Goal: Information Seeking & Learning: Find specific fact

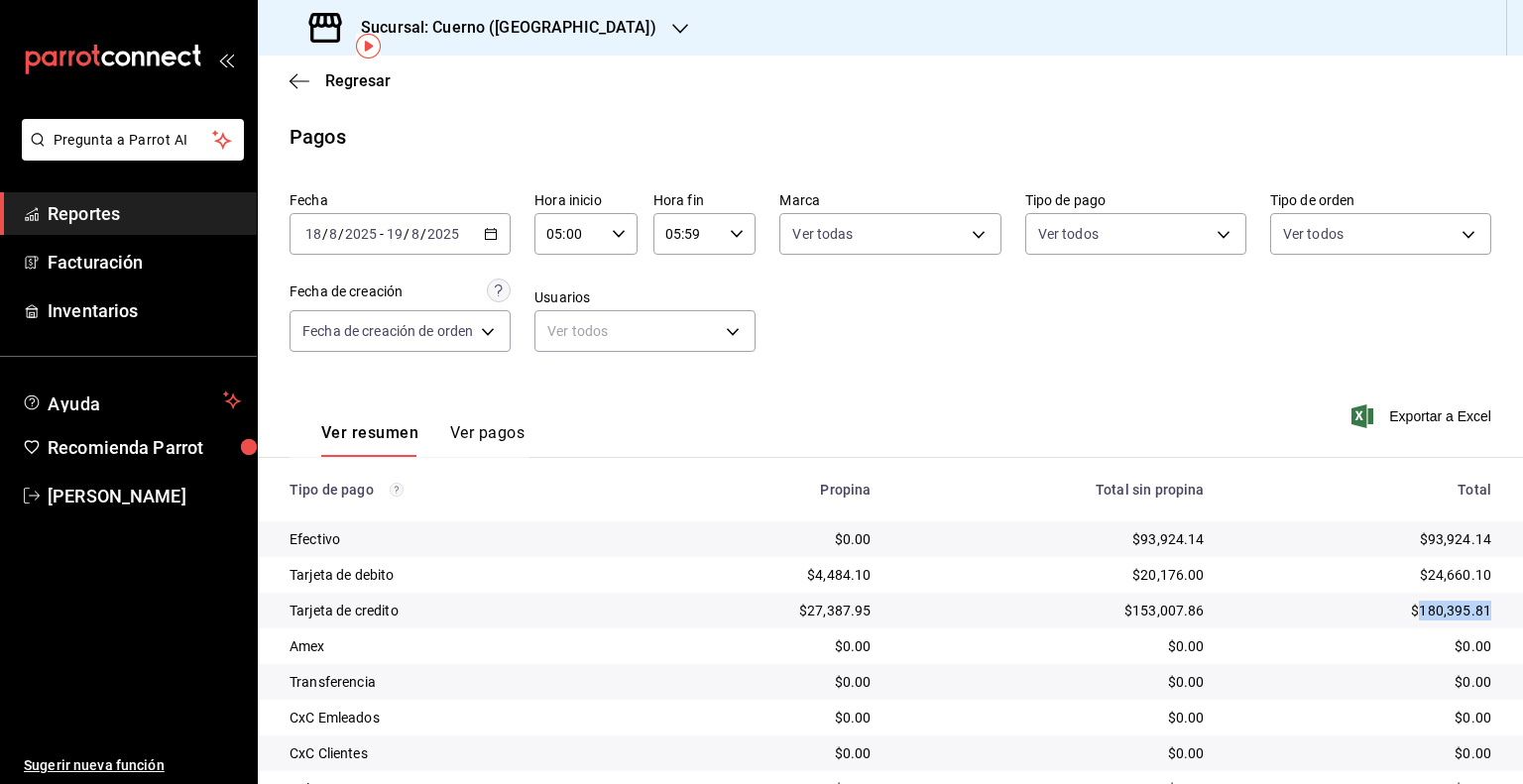
scroll to position [92, 0]
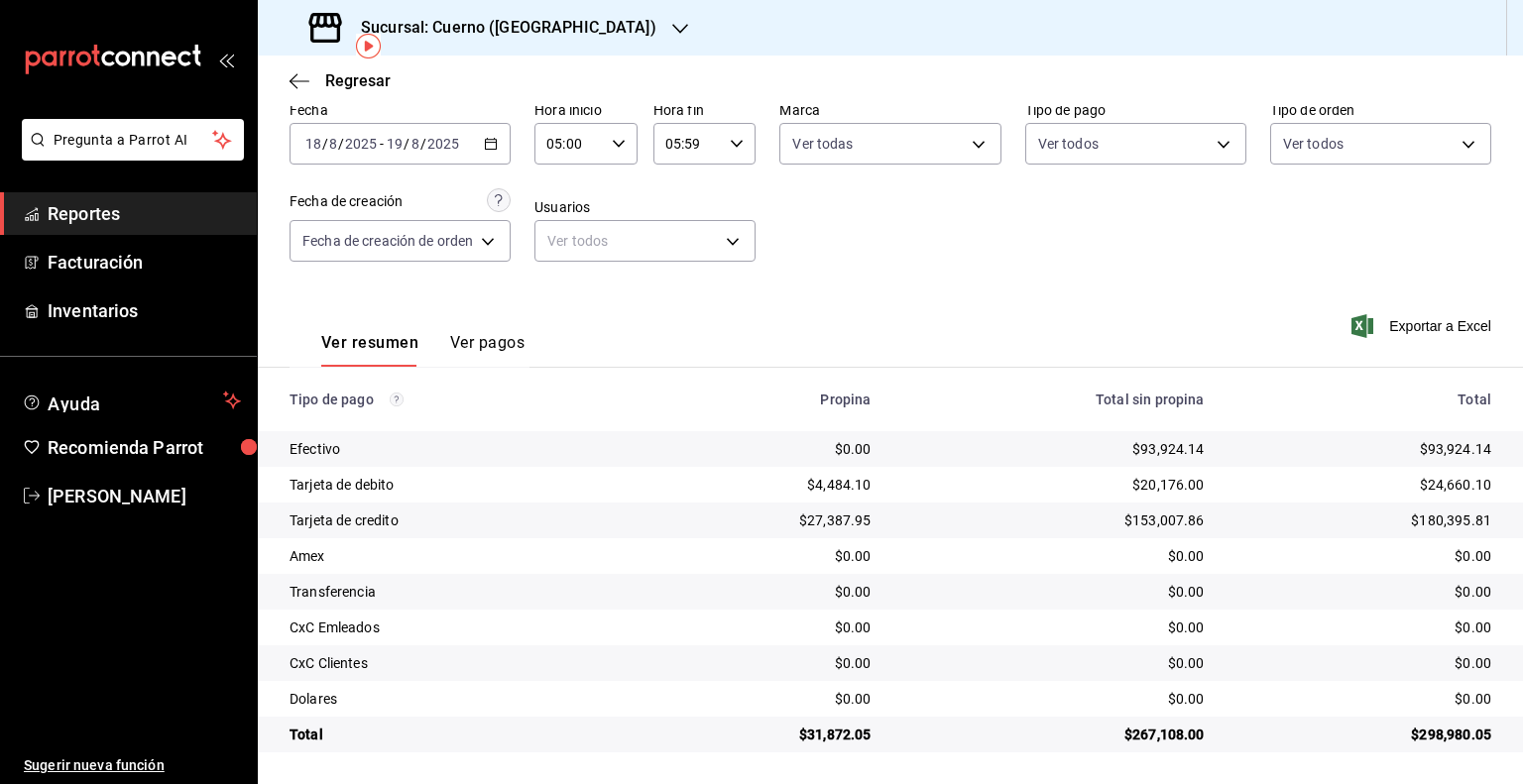
click at [595, 34] on div "Sucursal: Cuerno ([GEOGRAPHIC_DATA])" at bounding box center [485, 28] width 423 height 56
click at [389, 95] on div "Mochomos (GDL)" at bounding box center [407, 86] width 266 height 21
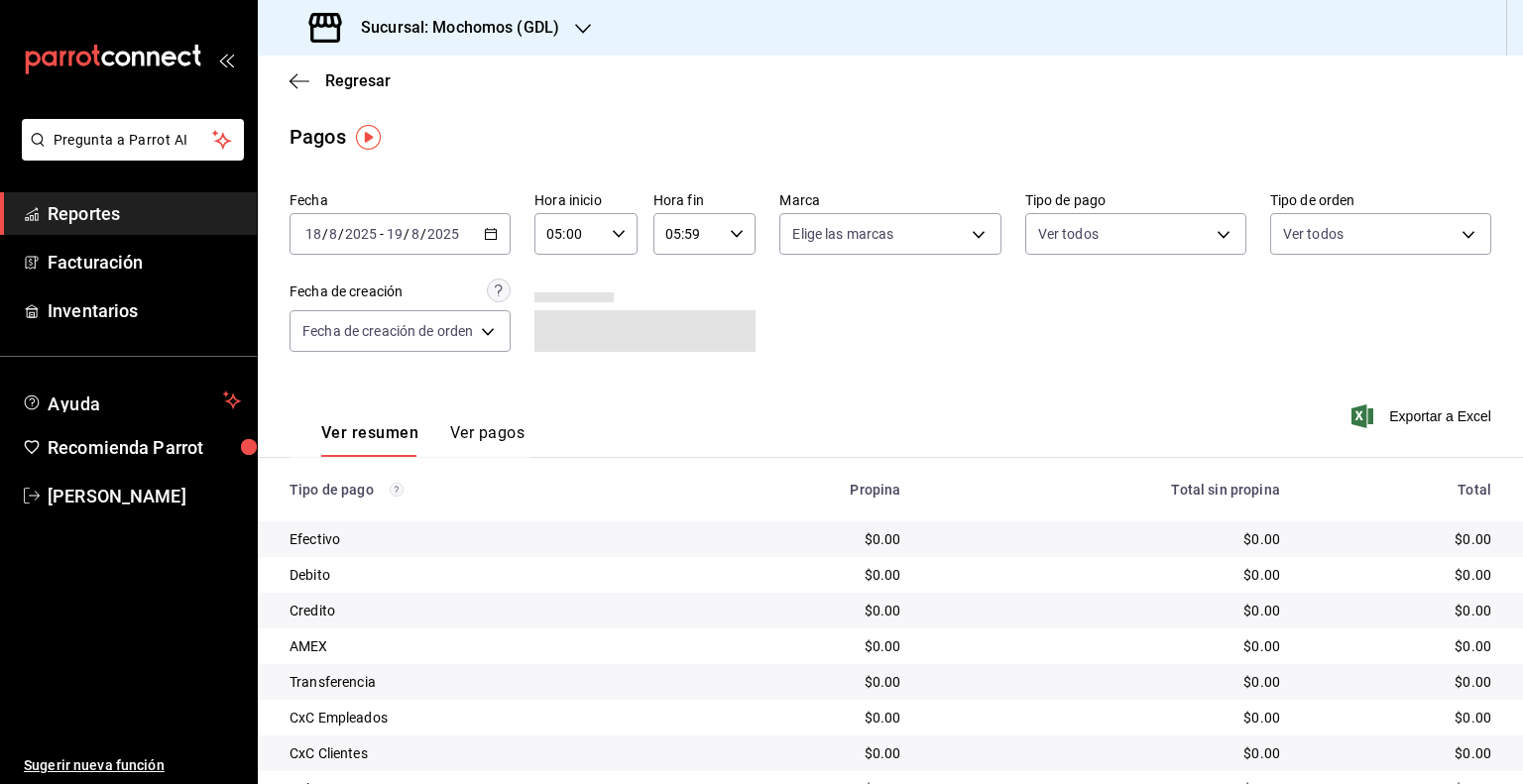
click at [361, 224] on div "[DATE] [DATE] - [DATE] [DATE]" at bounding box center [401, 234] width 221 height 42
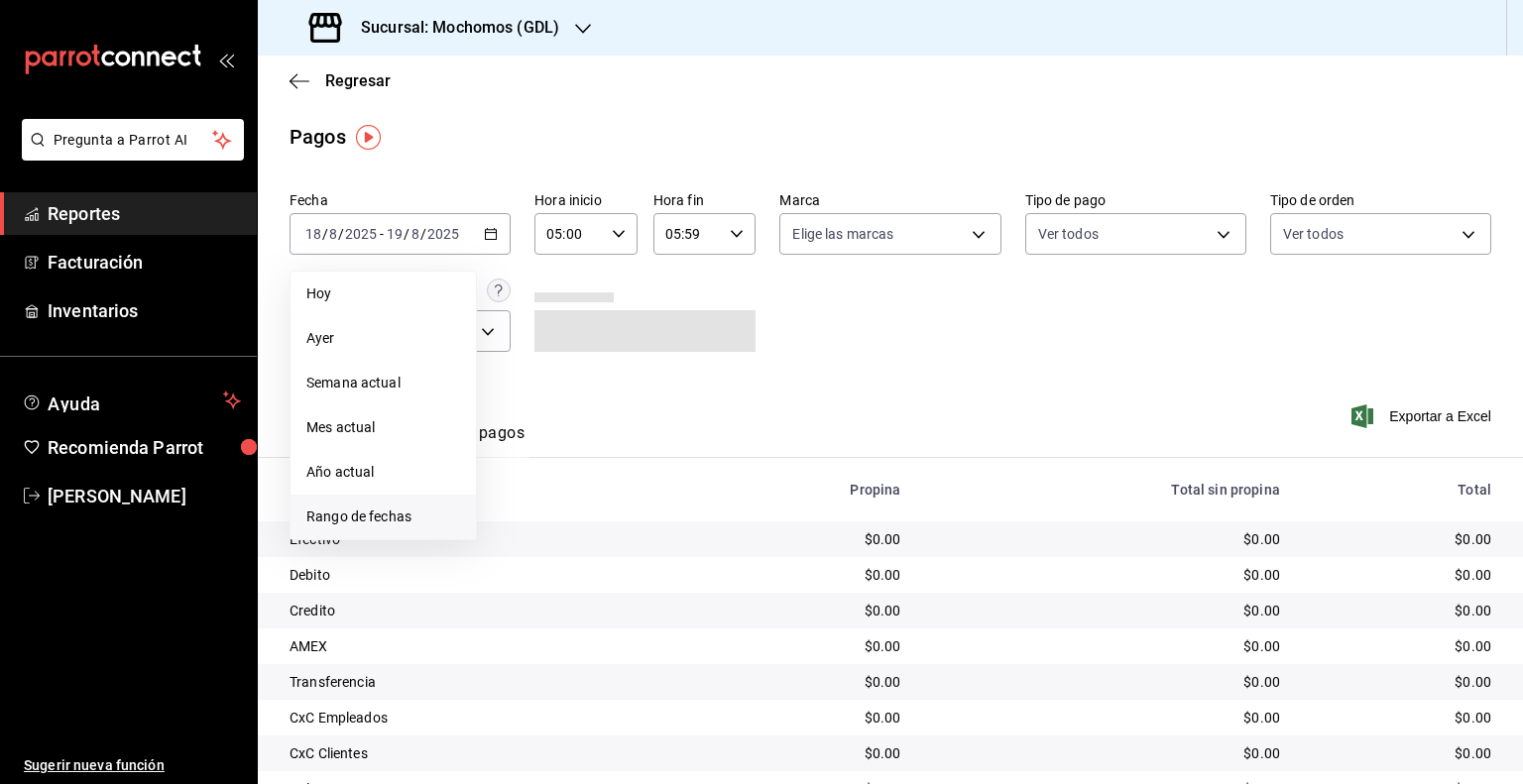
click at [334, 525] on span "Rango de fechas" at bounding box center [383, 516] width 153 height 21
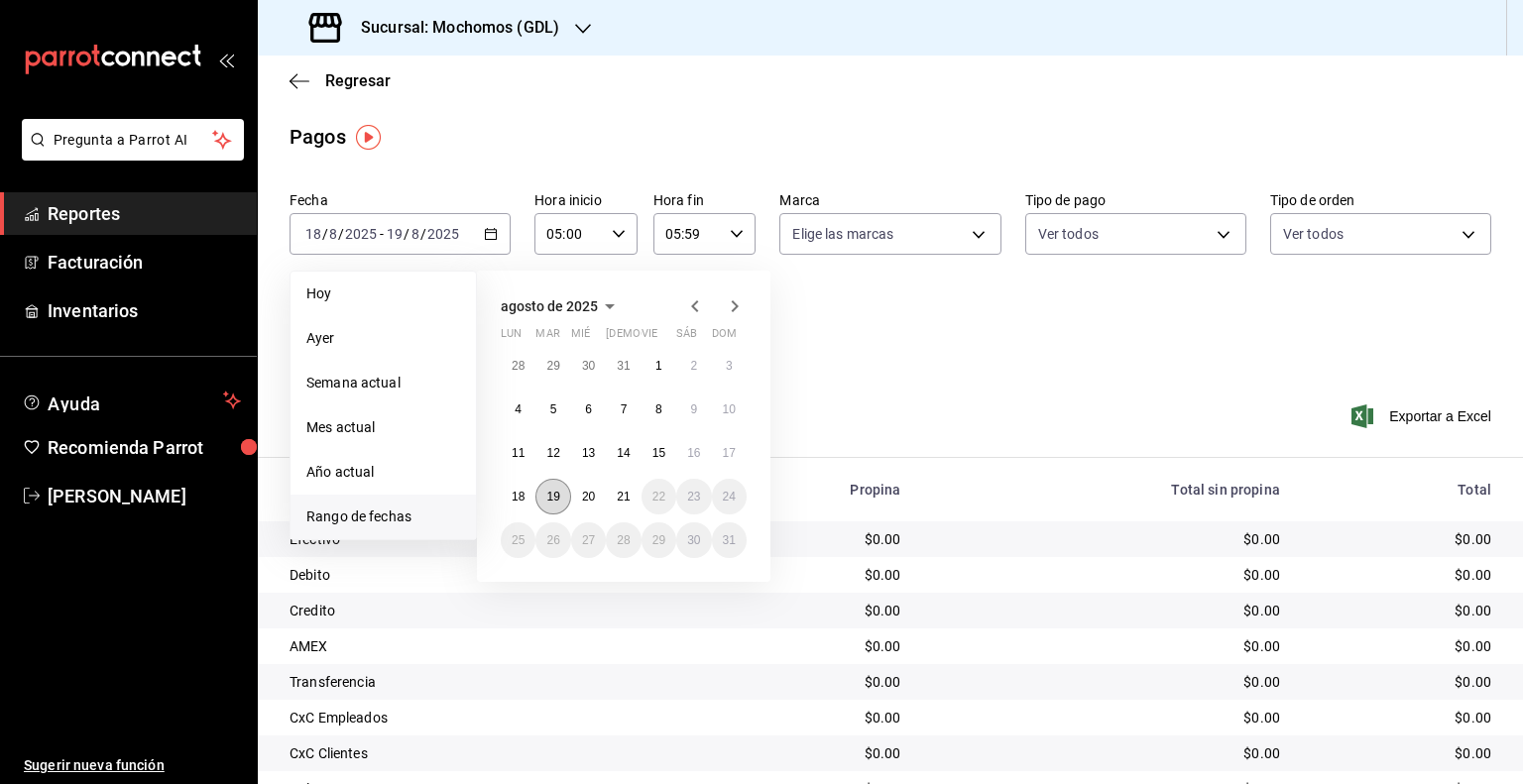
click at [539, 494] on button "19" at bounding box center [552, 497] width 35 height 36
click at [615, 496] on button "21" at bounding box center [623, 497] width 35 height 36
type input "00:00"
type input "23:59"
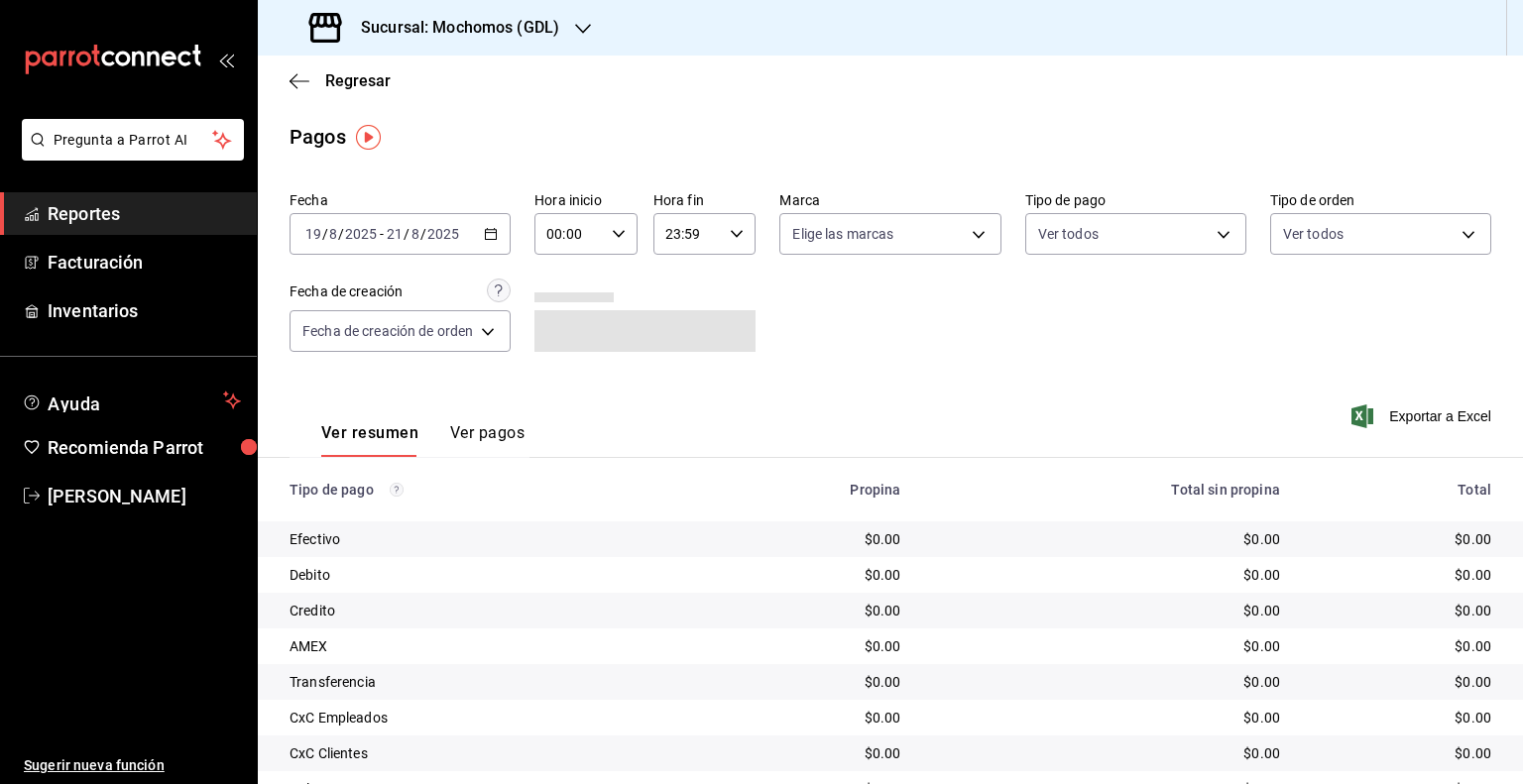
click at [565, 236] on input "00:00" at bounding box center [569, 234] width 70 height 40
drag, startPoint x: 1034, startPoint y: 341, endPoint x: 976, endPoint y: 332, distance: 58.7
click at [1033, 341] on div at bounding box center [762, 392] width 1523 height 784
click at [382, 251] on div "[DATE] [DATE] - [DATE] [DATE]" at bounding box center [401, 234] width 221 height 42
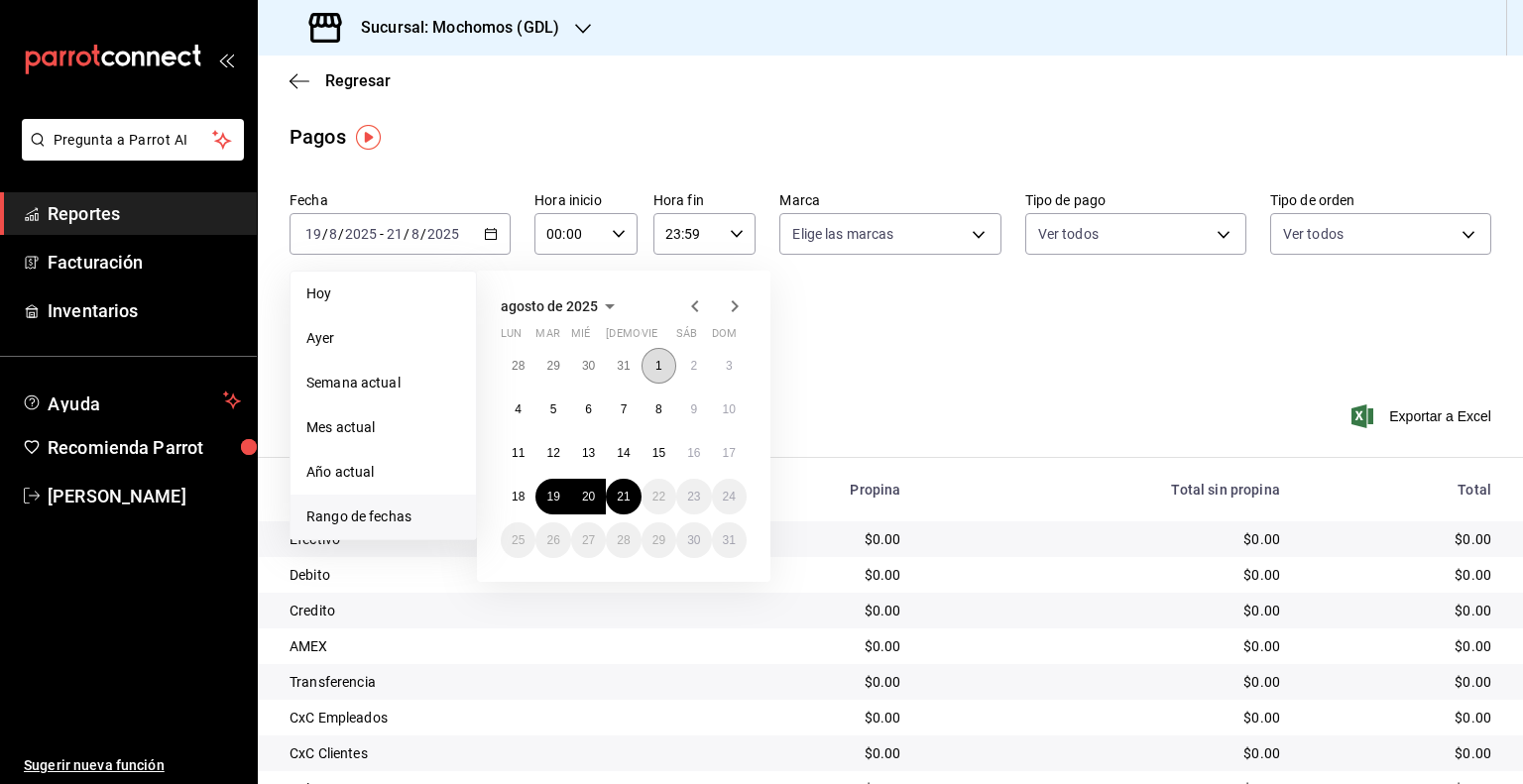
click at [667, 370] on button "1" at bounding box center [659, 366] width 35 height 36
click at [625, 501] on abbr "21" at bounding box center [623, 497] width 13 height 14
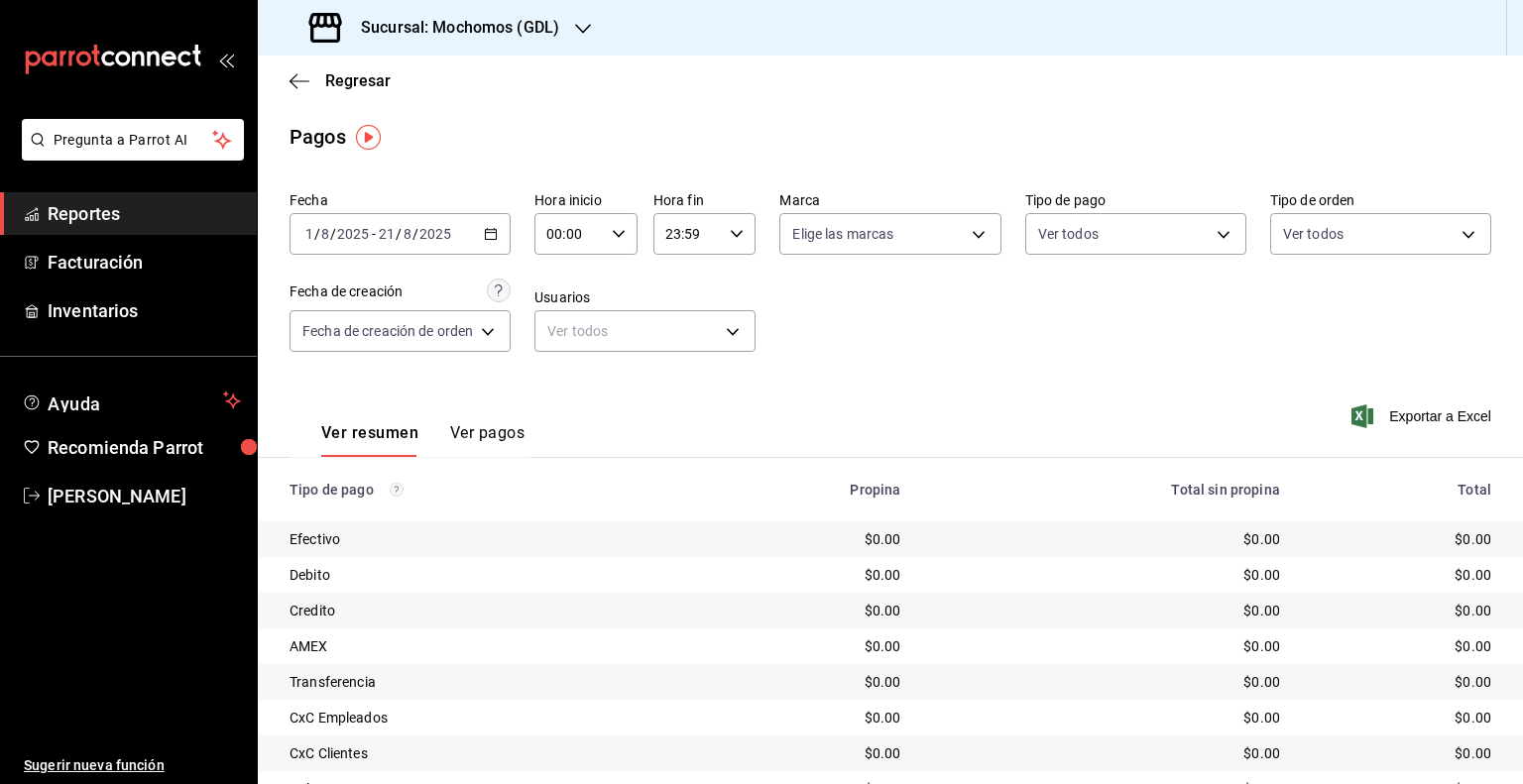
click at [613, 246] on div "00:00 Hora inicio" at bounding box center [585, 234] width 103 height 42
click at [559, 339] on button "05" at bounding box center [560, 324] width 43 height 40
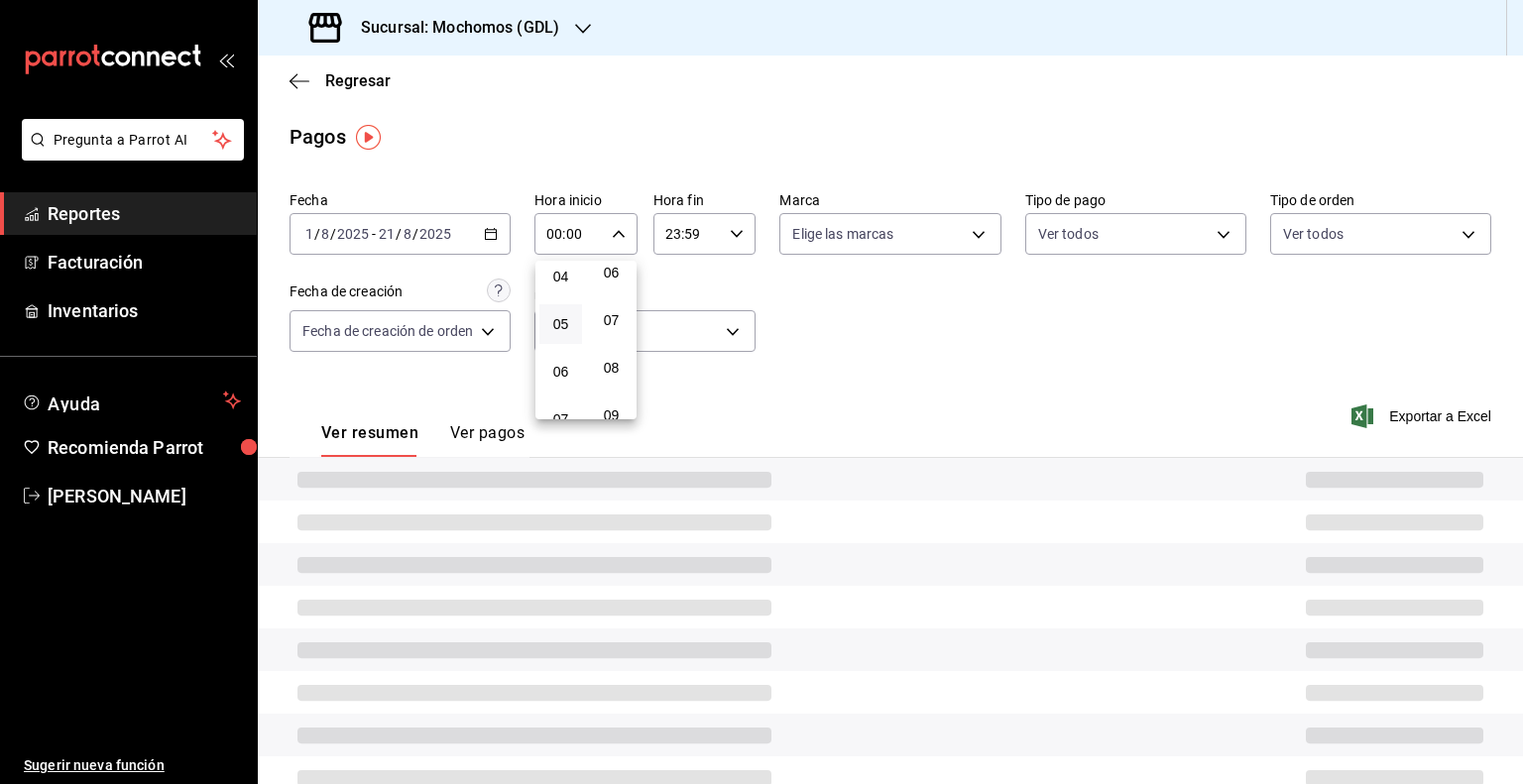
type input "05:00"
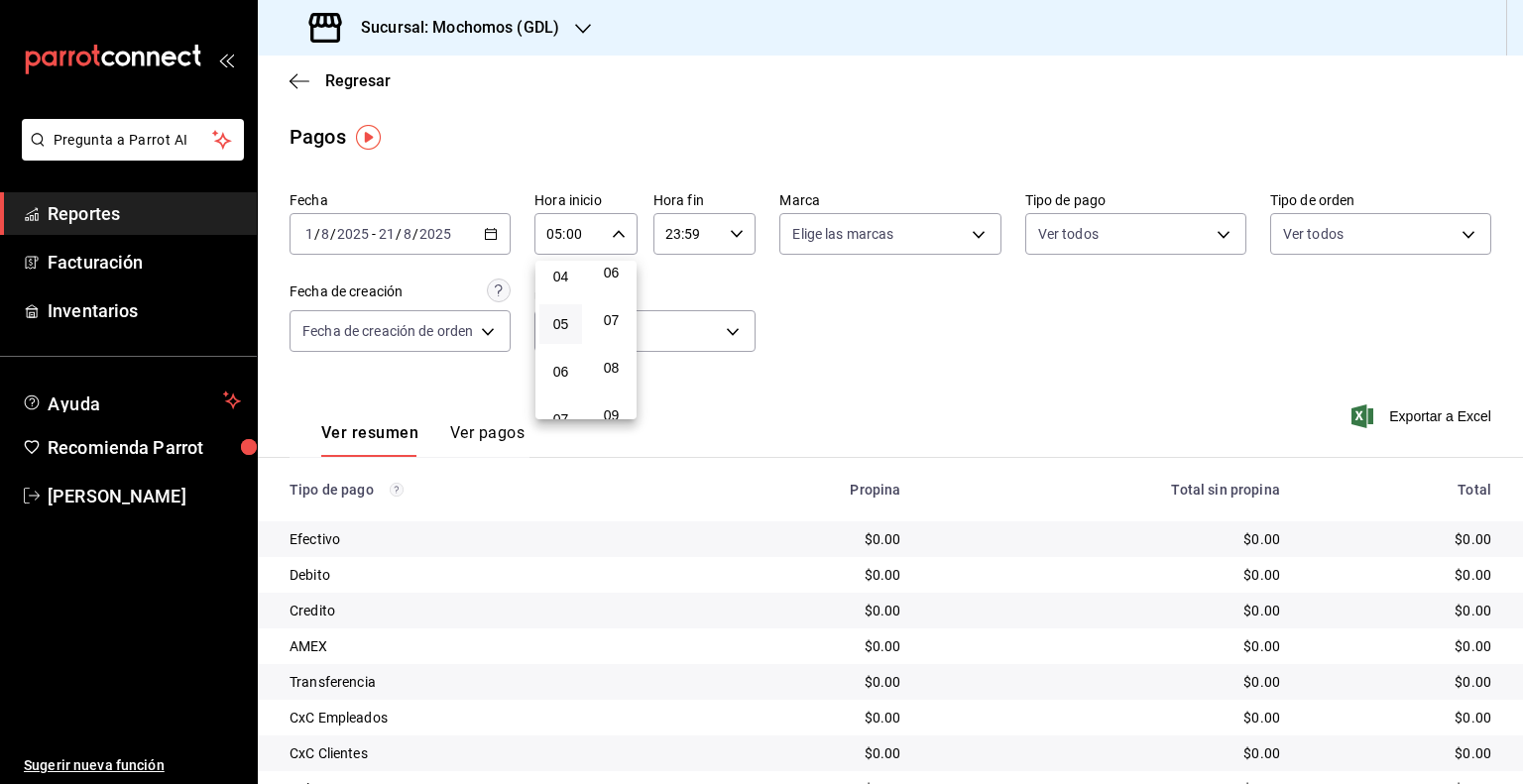
click at [679, 233] on div at bounding box center [762, 392] width 1523 height 784
click at [679, 233] on input "23:59" at bounding box center [689, 234] width 70 height 40
click at [680, 321] on span "05" at bounding box center [678, 313] width 19 height 16
type input "05:59"
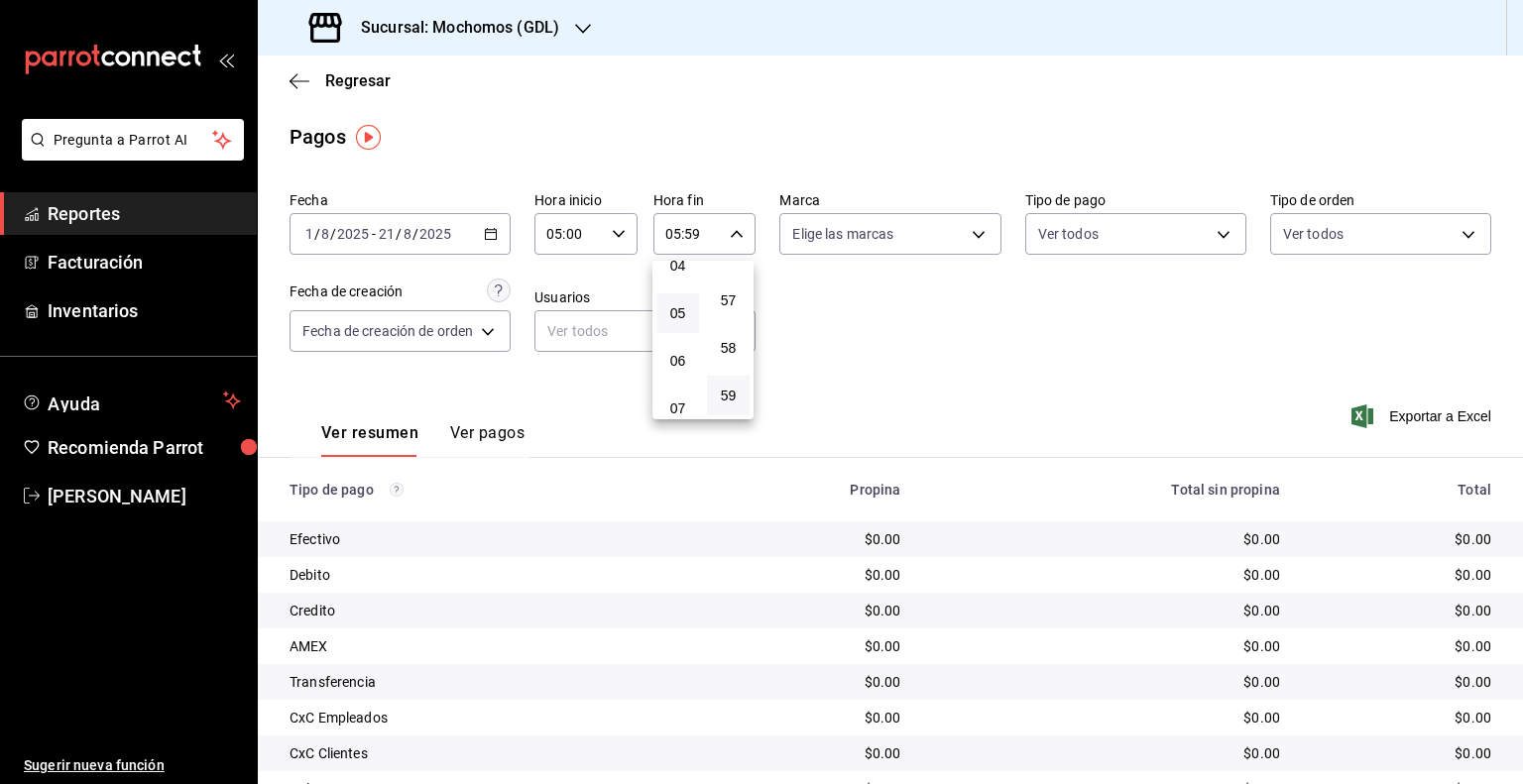
click at [973, 238] on div at bounding box center [762, 392] width 1523 height 784
click at [972, 237] on body "Pregunta a Parrot AI Reportes Facturación Inventarios Ayuda Recomienda Parrot […" at bounding box center [762, 392] width 1523 height 784
click at [857, 415] on span "[PERSON_NAME] (GDL)" at bounding box center [908, 421] width 153 height 21
type input "9cac9703-0c5a-4d8b-addd-5b6b571d65b9"
checkbox input "true"
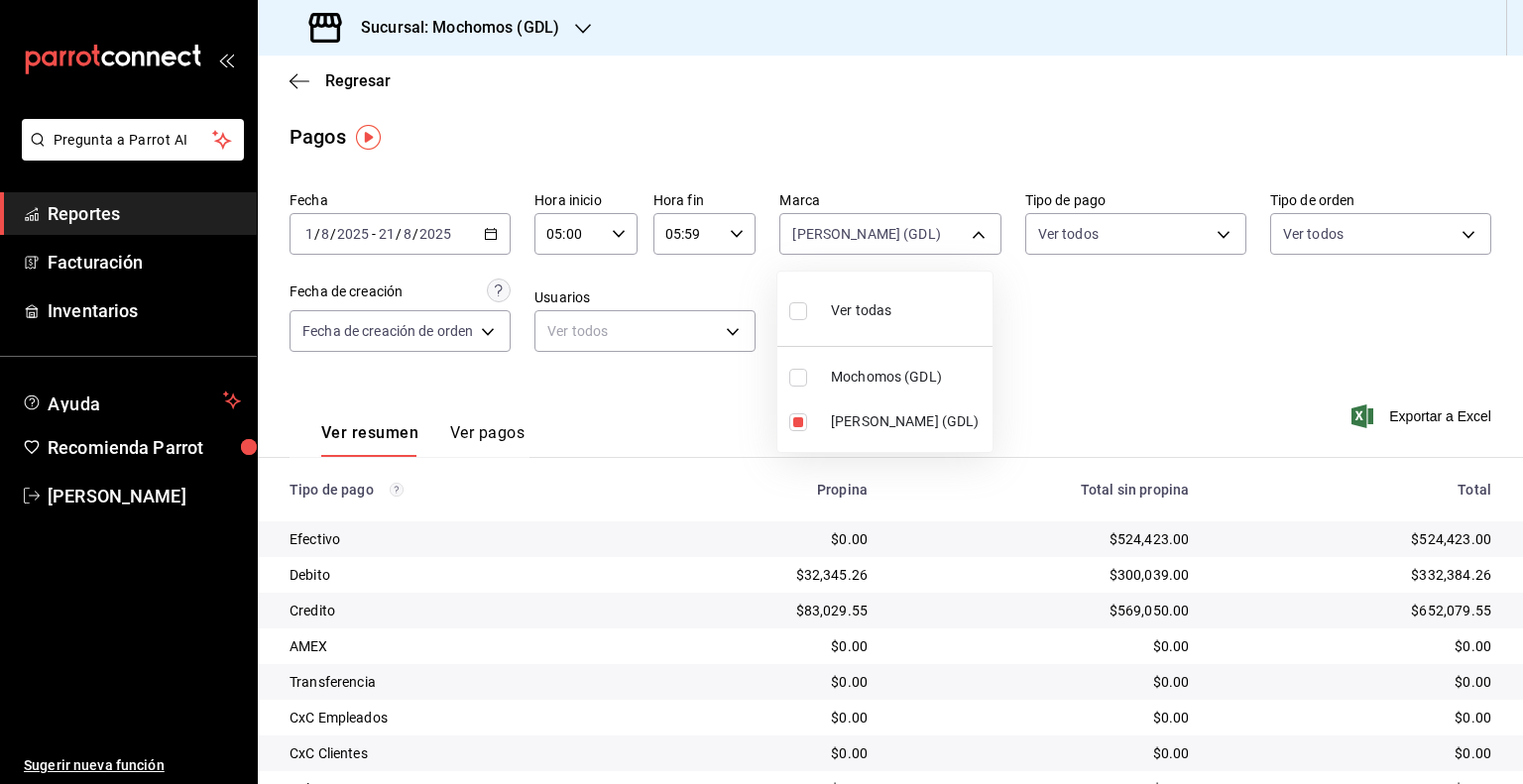
click at [1388, 418] on div at bounding box center [762, 392] width 1523 height 784
click at [1353, 411] on icon "button" at bounding box center [1363, 416] width 22 height 24
click at [290, 77] on icon "button" at bounding box center [300, 82] width 20 height 18
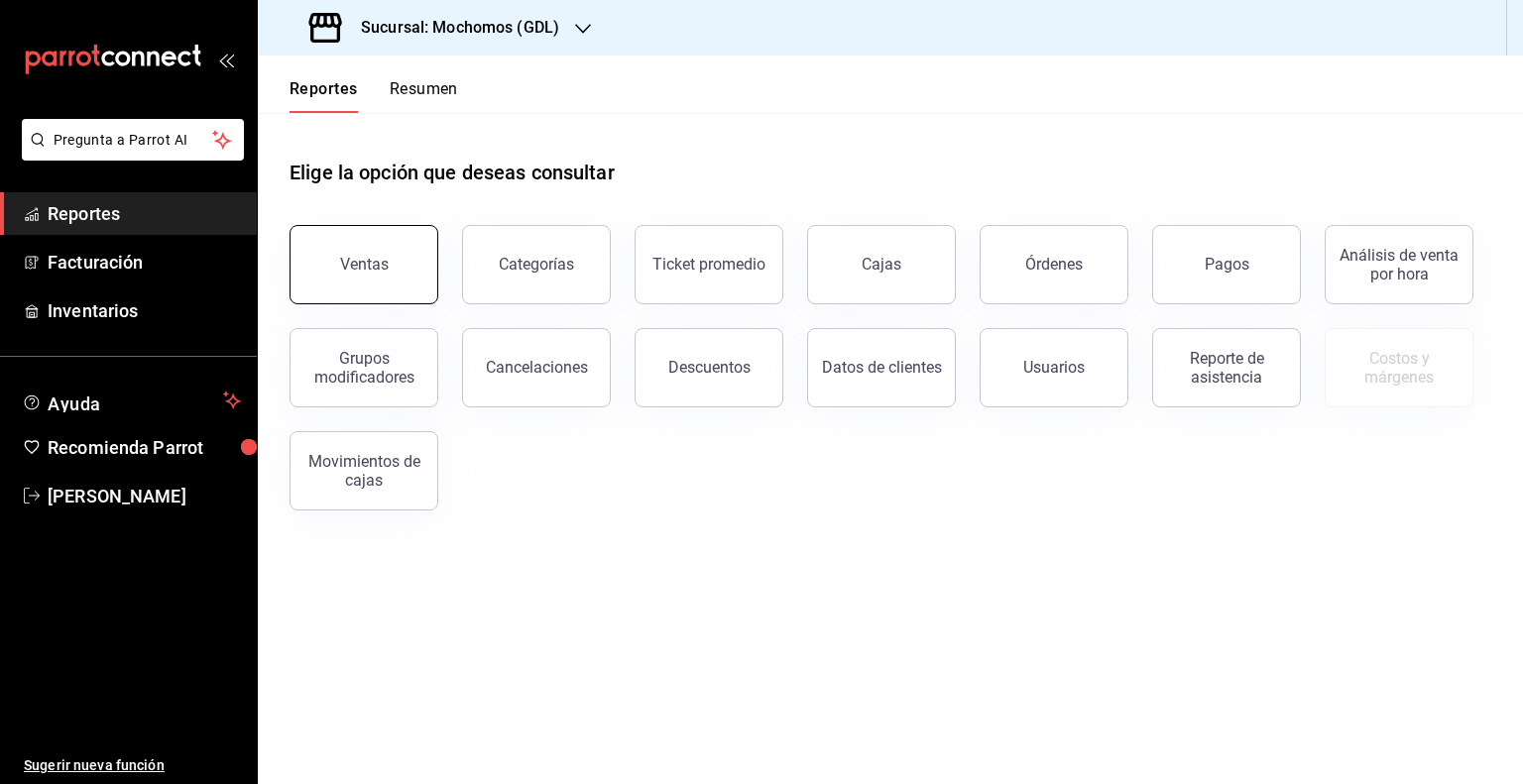
click at [366, 260] on div "Ventas" at bounding box center [364, 264] width 49 height 19
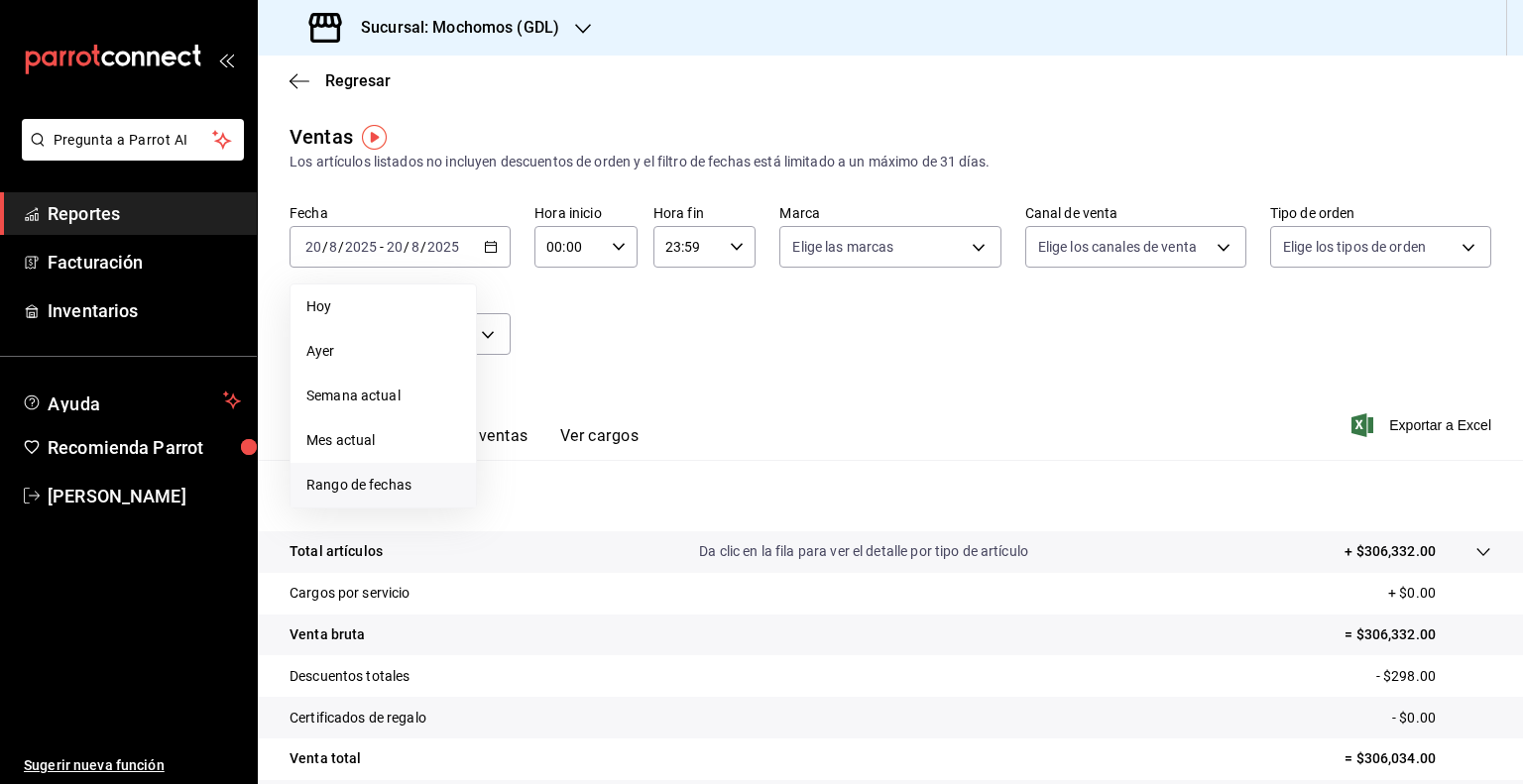
click at [372, 495] on span "Rango de fechas" at bounding box center [383, 485] width 153 height 21
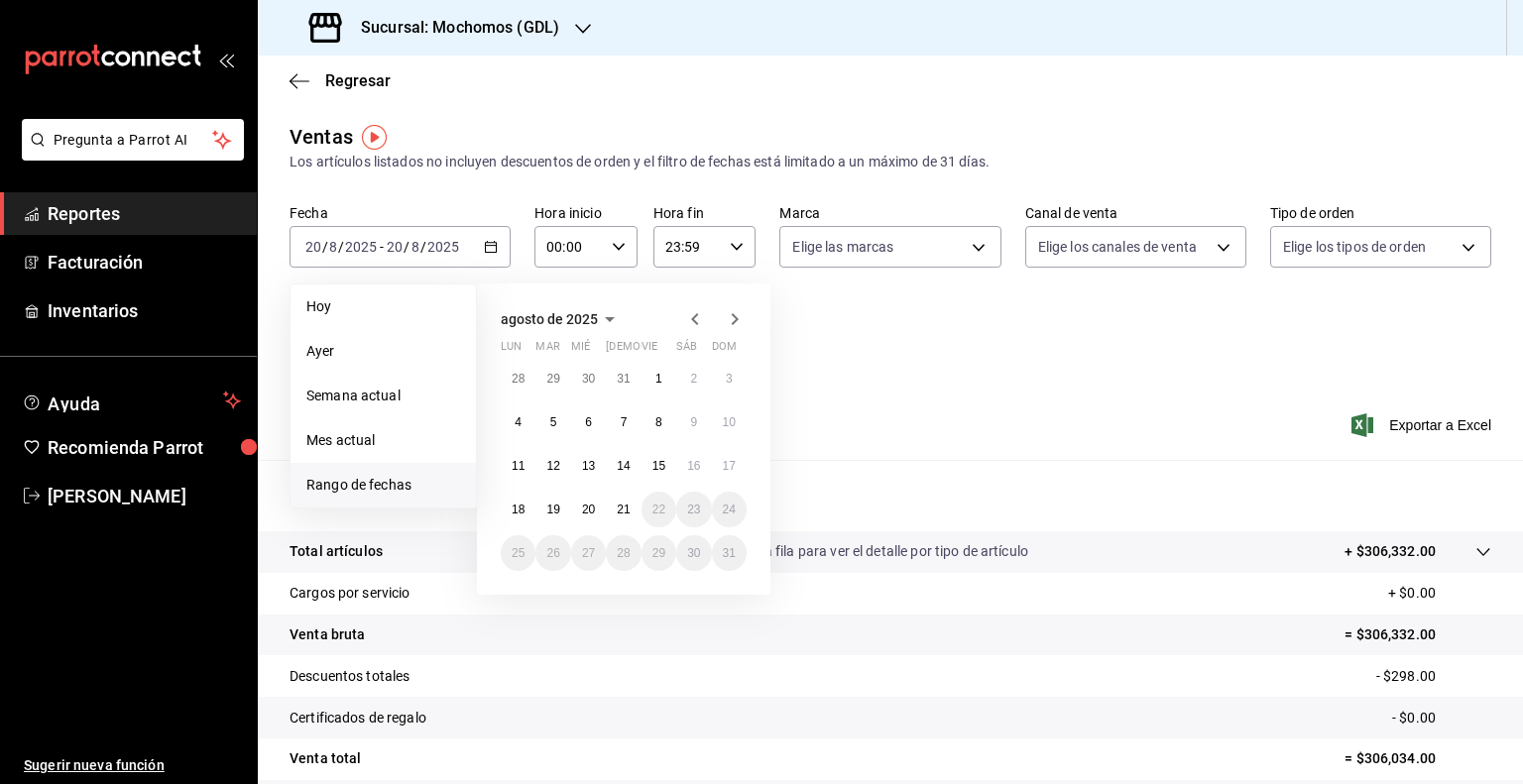
click at [368, 489] on span "Rango de fechas" at bounding box center [383, 485] width 153 height 21
click at [660, 373] on abbr "1" at bounding box center [659, 379] width 7 height 14
click at [614, 510] on button "21" at bounding box center [623, 510] width 35 height 36
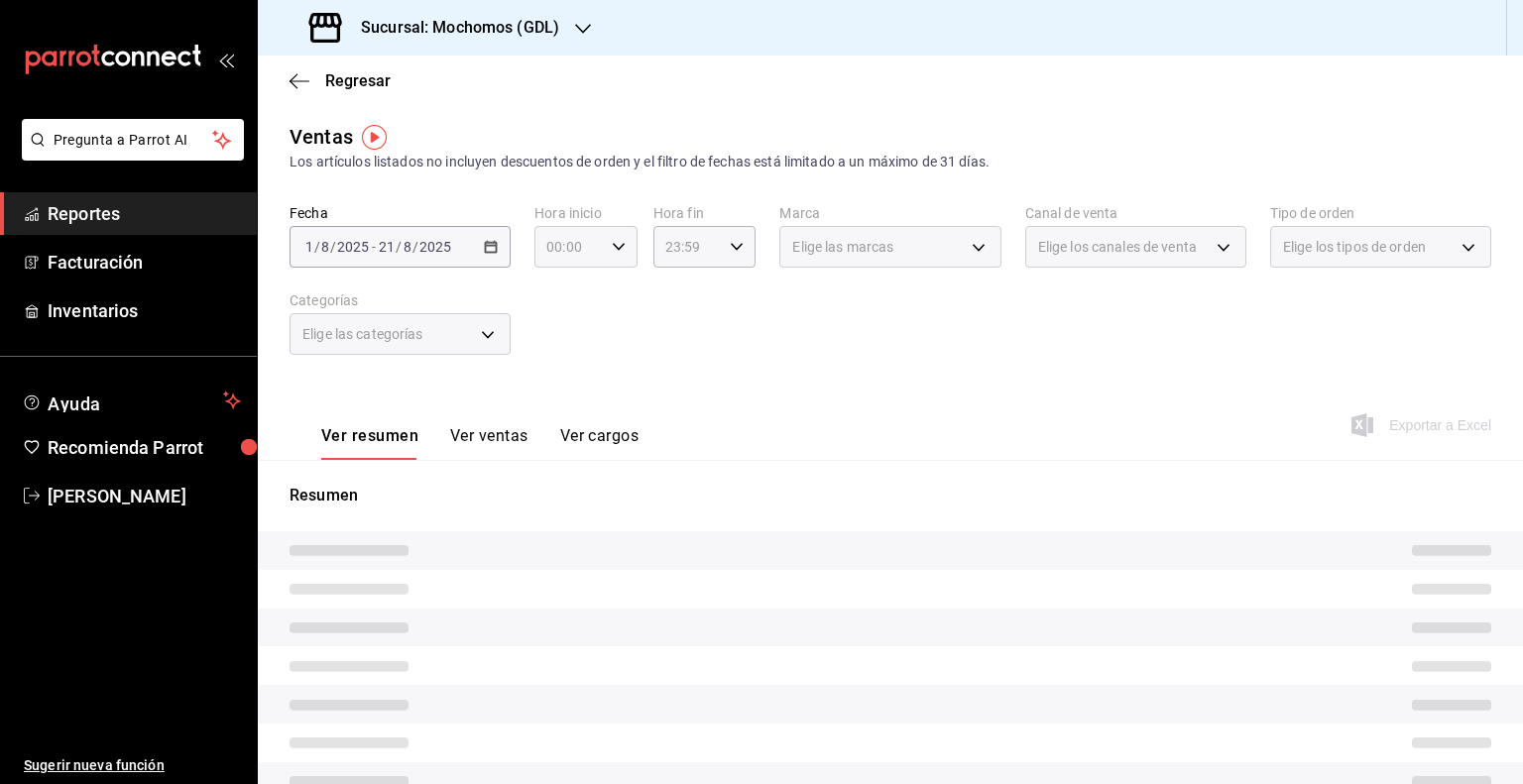
click at [613, 247] on icon "button" at bounding box center [619, 247] width 14 height 14
click at [557, 345] on span "05" at bounding box center [556, 337] width 19 height 16
type input "05:00"
click at [694, 248] on div at bounding box center [762, 392] width 1523 height 784
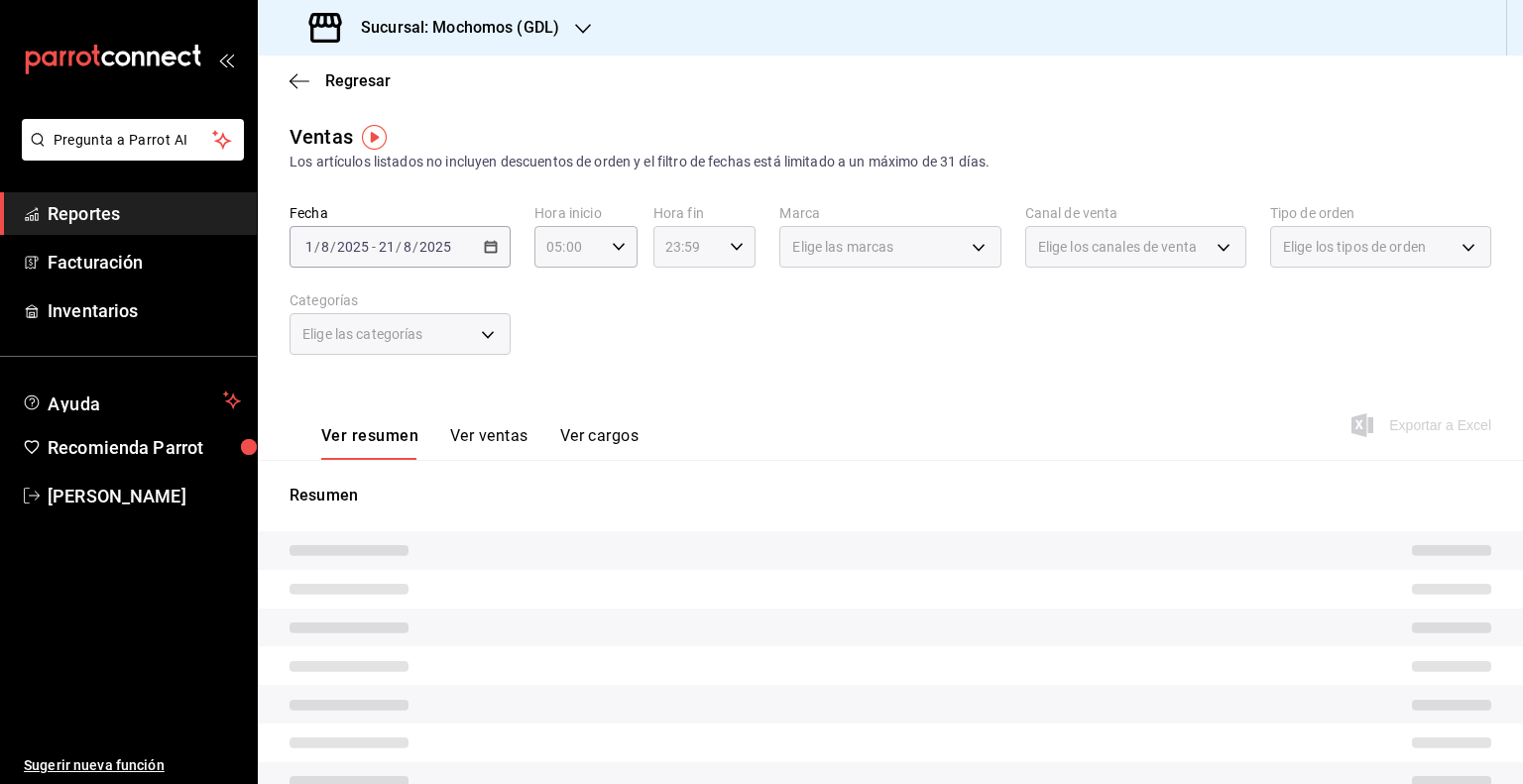
click at [720, 249] on div "23:59 Hora fin" at bounding box center [705, 247] width 103 height 42
click at [668, 340] on button "05" at bounding box center [674, 326] width 43 height 40
type input "05:59"
click at [884, 268] on div at bounding box center [762, 392] width 1523 height 784
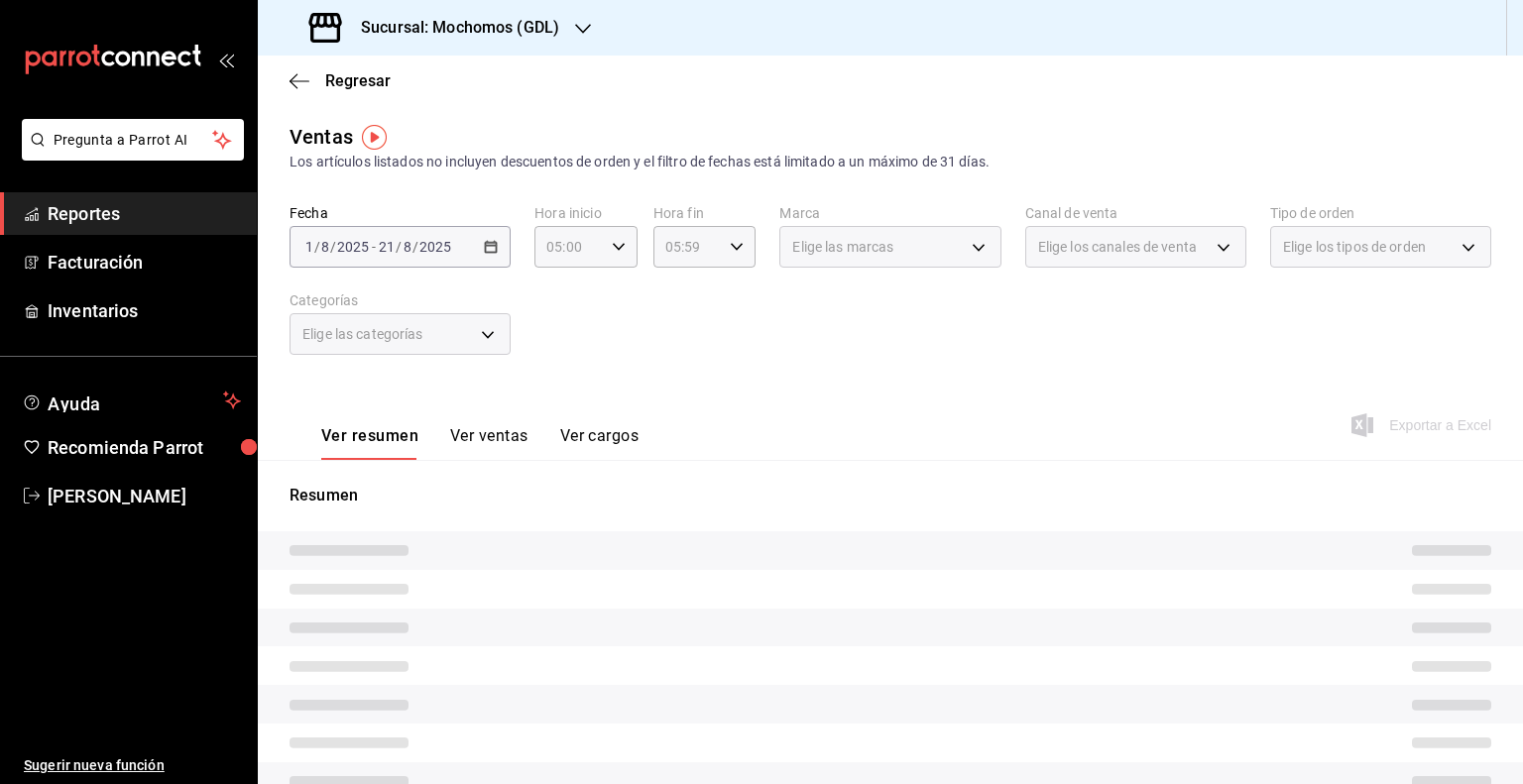
click at [968, 245] on div "Elige las marcas" at bounding box center [890, 247] width 221 height 42
click at [705, 335] on div "Fecha [DATE] [DATE] - [DATE] [DATE] Hora inicio 05:00 Hora inicio Hora fin 05:5…" at bounding box center [891, 291] width 1202 height 174
click at [883, 248] on span "Elige las marcas" at bounding box center [842, 247] width 101 height 20
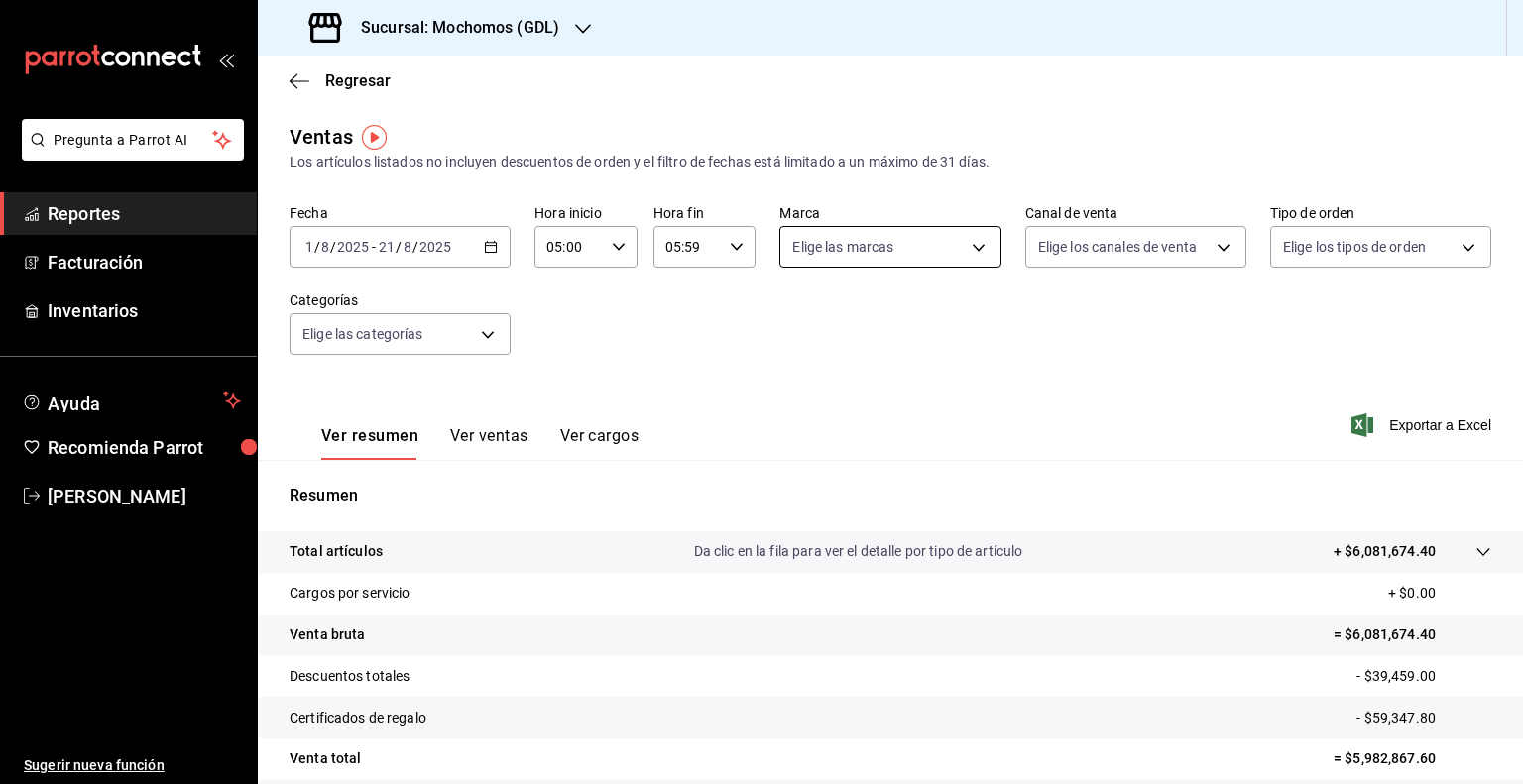
click at [883, 248] on body "Pregunta a Parrot AI Reportes Facturación Inventarios Ayuda Recomienda Parrot […" at bounding box center [762, 392] width 1523 height 784
click at [855, 442] on span "[PERSON_NAME] (GDL)" at bounding box center [905, 434] width 154 height 21
type input "9cac9703-0c5a-4d8b-addd-5b6b571d65b9"
checkbox input "true"
click at [1396, 423] on div at bounding box center [762, 392] width 1523 height 784
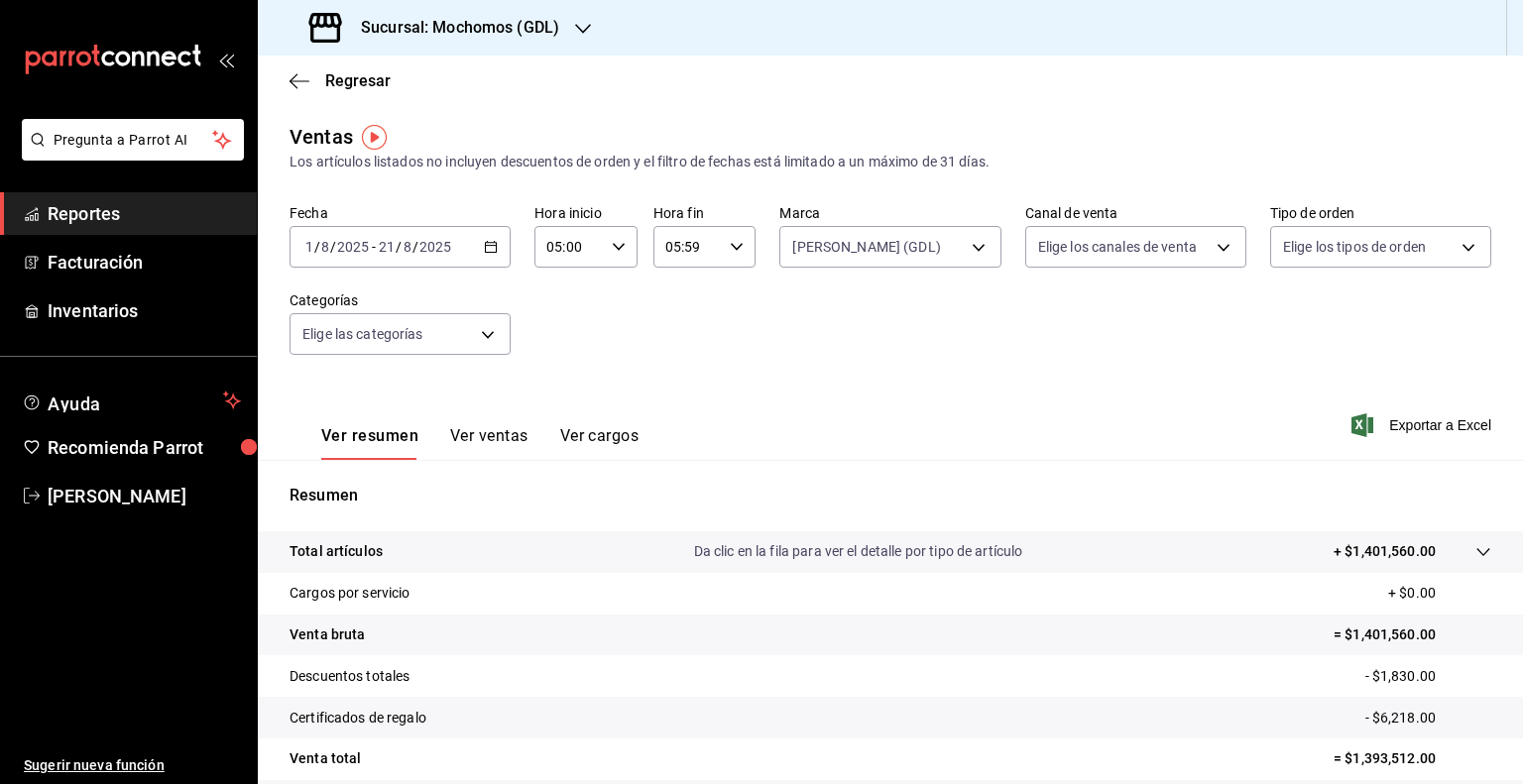
click at [1250, 407] on div "Ver resumen Ver ventas Ver cargos Exportar a Excel" at bounding box center [891, 419] width 1266 height 82
click at [1396, 423] on span "Exportar a Excel" at bounding box center [1423, 425] width 136 height 24
click at [345, 247] on input "2025" at bounding box center [353, 247] width 34 height 16
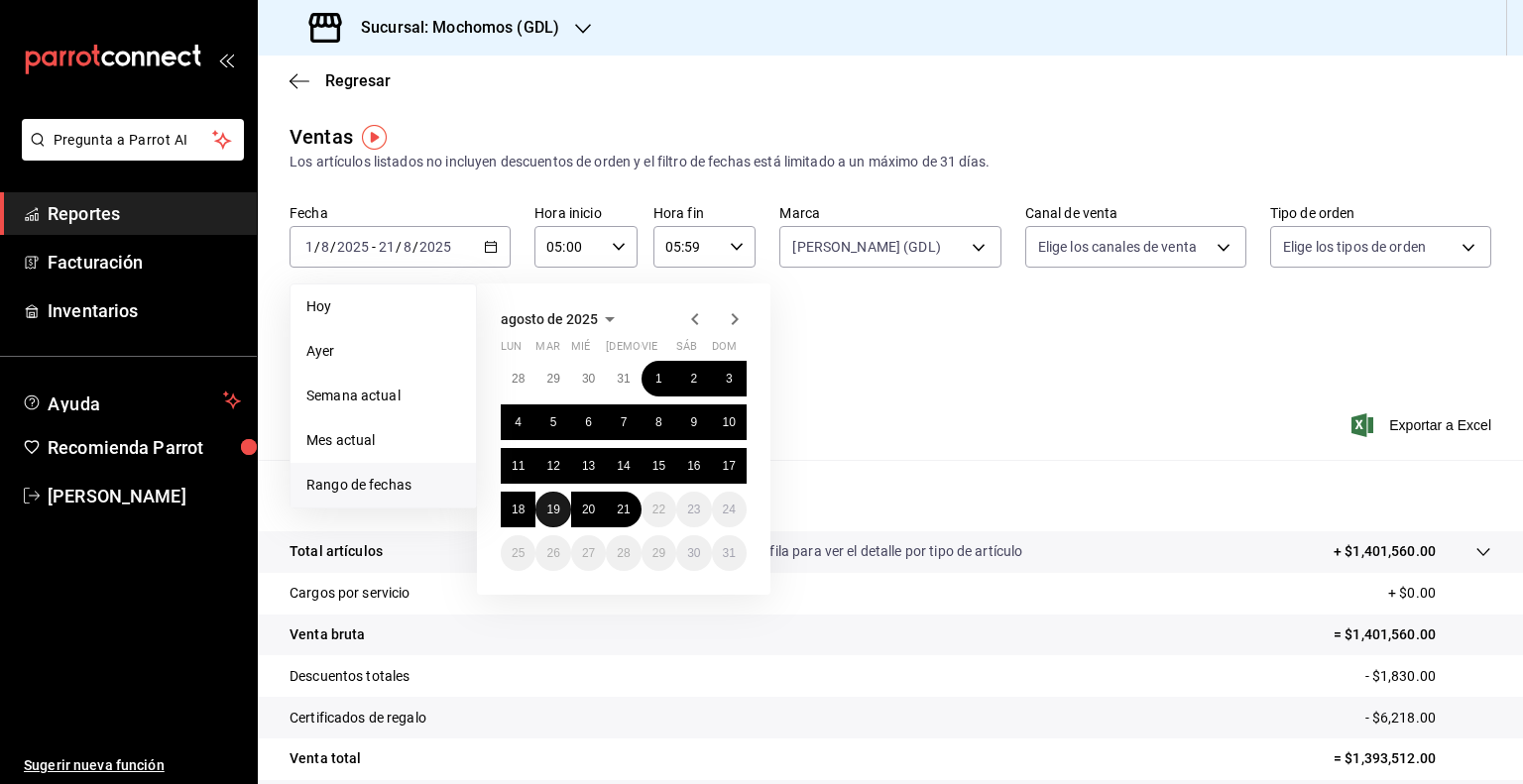
click at [561, 505] on button "19" at bounding box center [552, 510] width 35 height 36
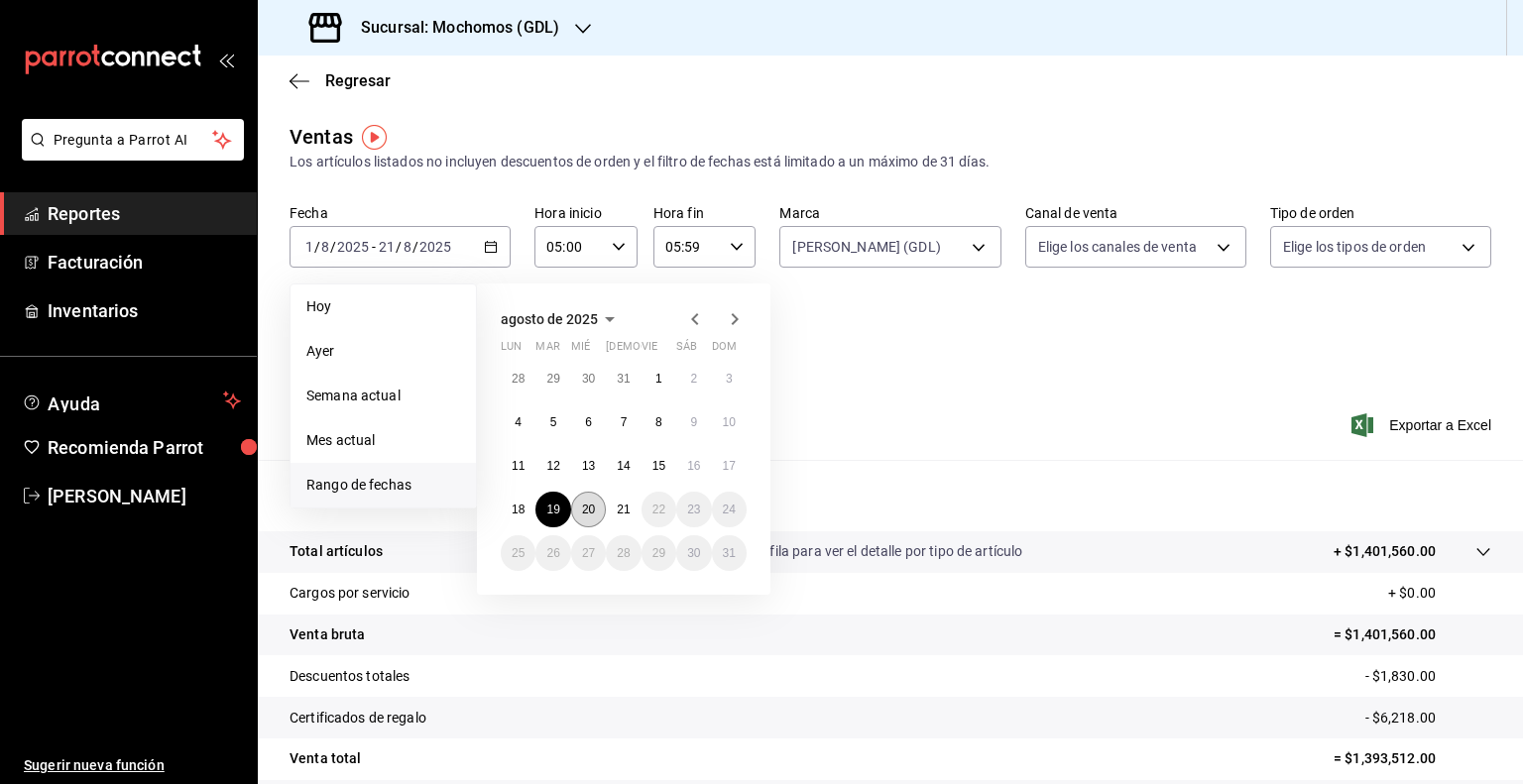
click at [585, 504] on abbr "20" at bounding box center [588, 510] width 13 height 14
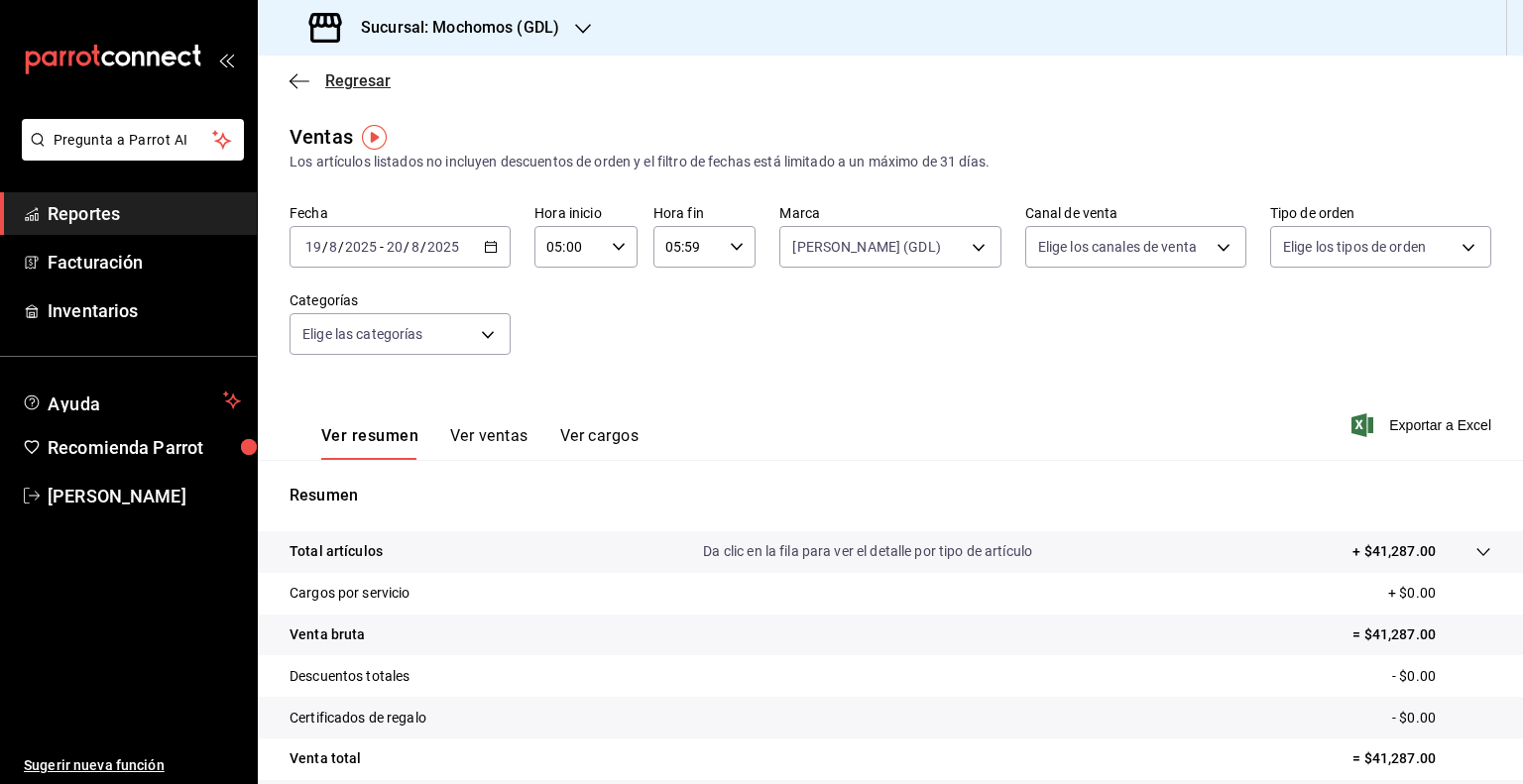
click at [297, 78] on icon "button" at bounding box center [300, 82] width 20 height 18
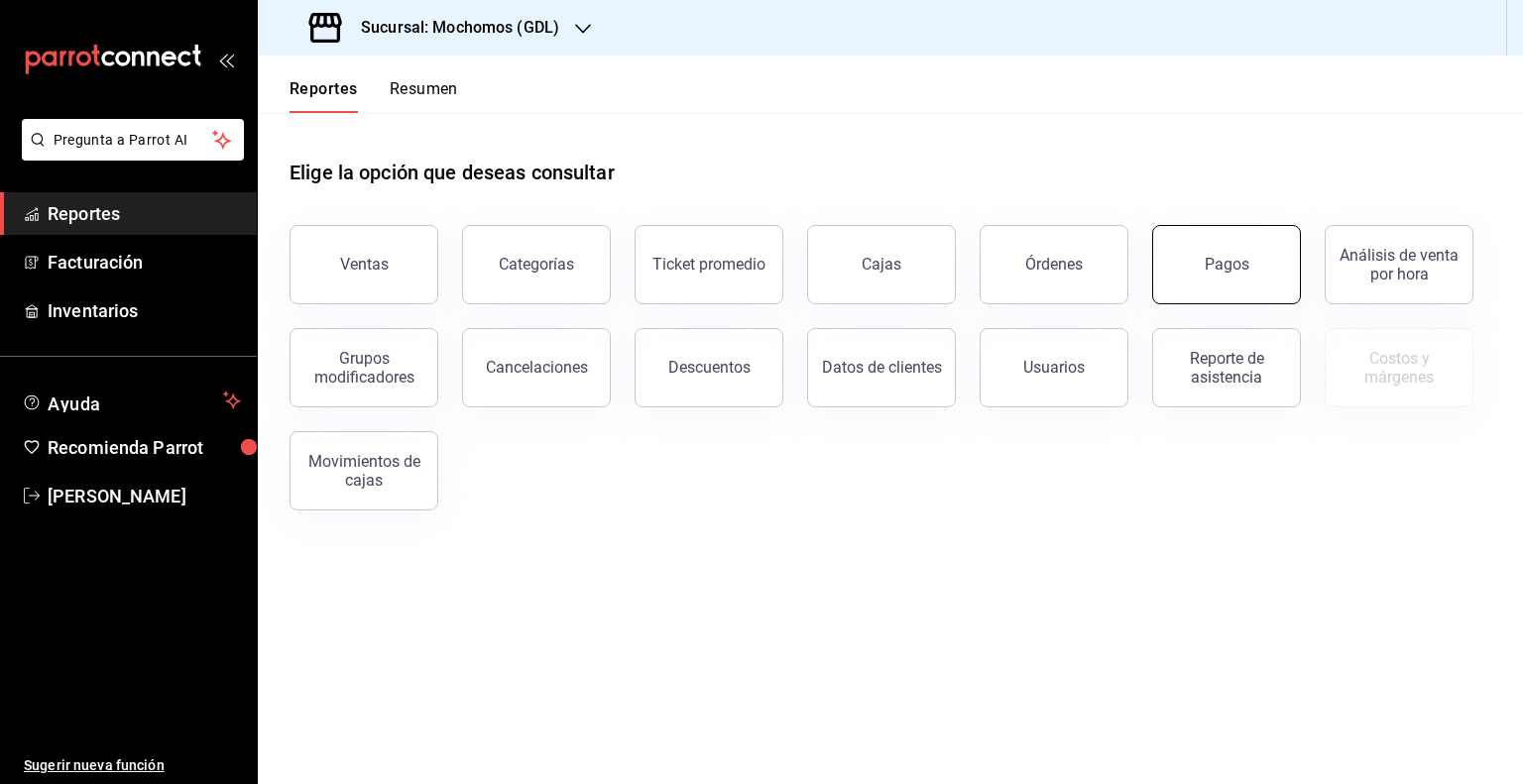
click at [1221, 258] on div "Pagos" at bounding box center [1227, 264] width 45 height 19
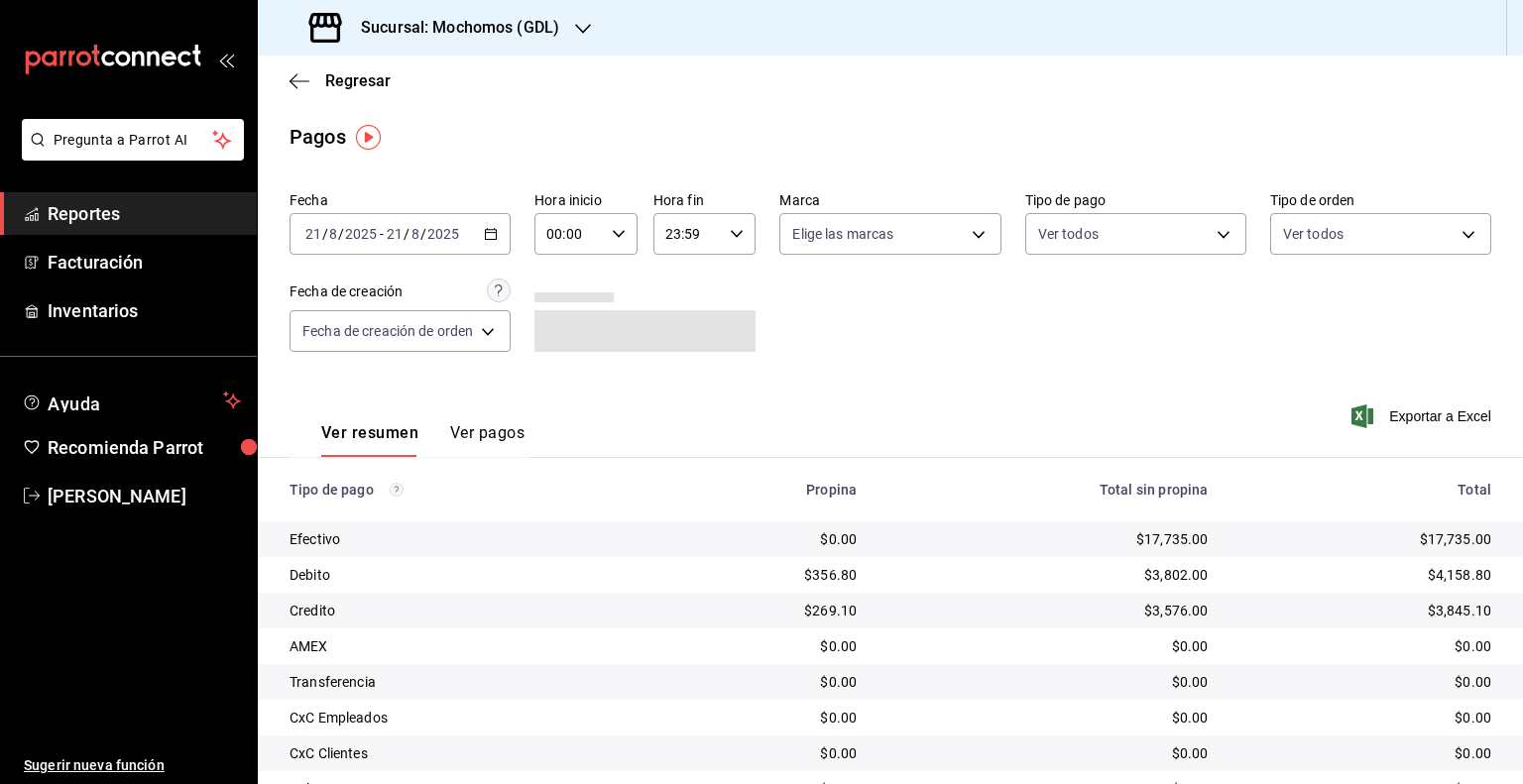
click at [419, 225] on div "[DATE] [DATE] - [DATE] [DATE]" at bounding box center [401, 234] width 221 height 42
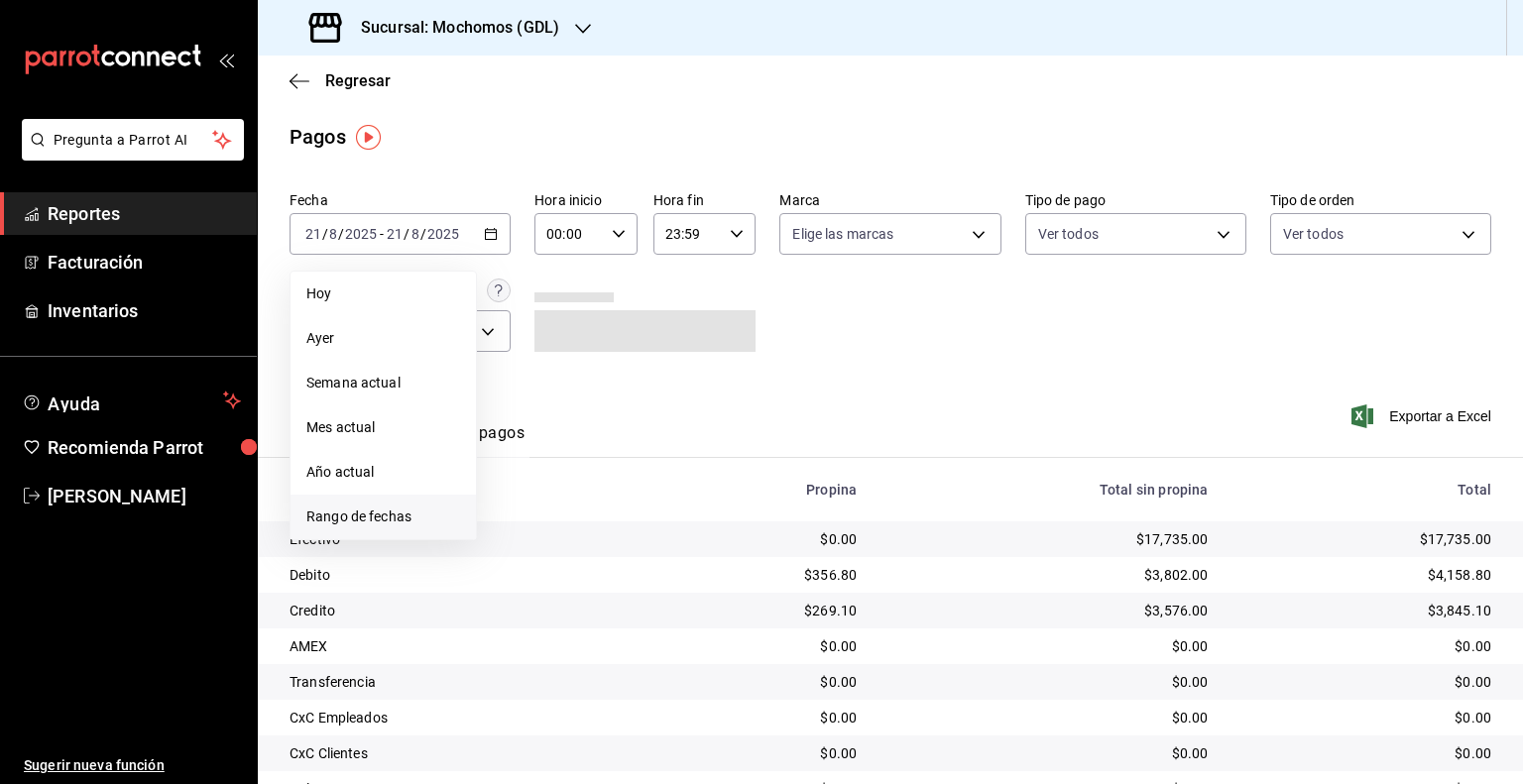
click at [335, 522] on span "Rango de fechas" at bounding box center [383, 516] width 153 height 21
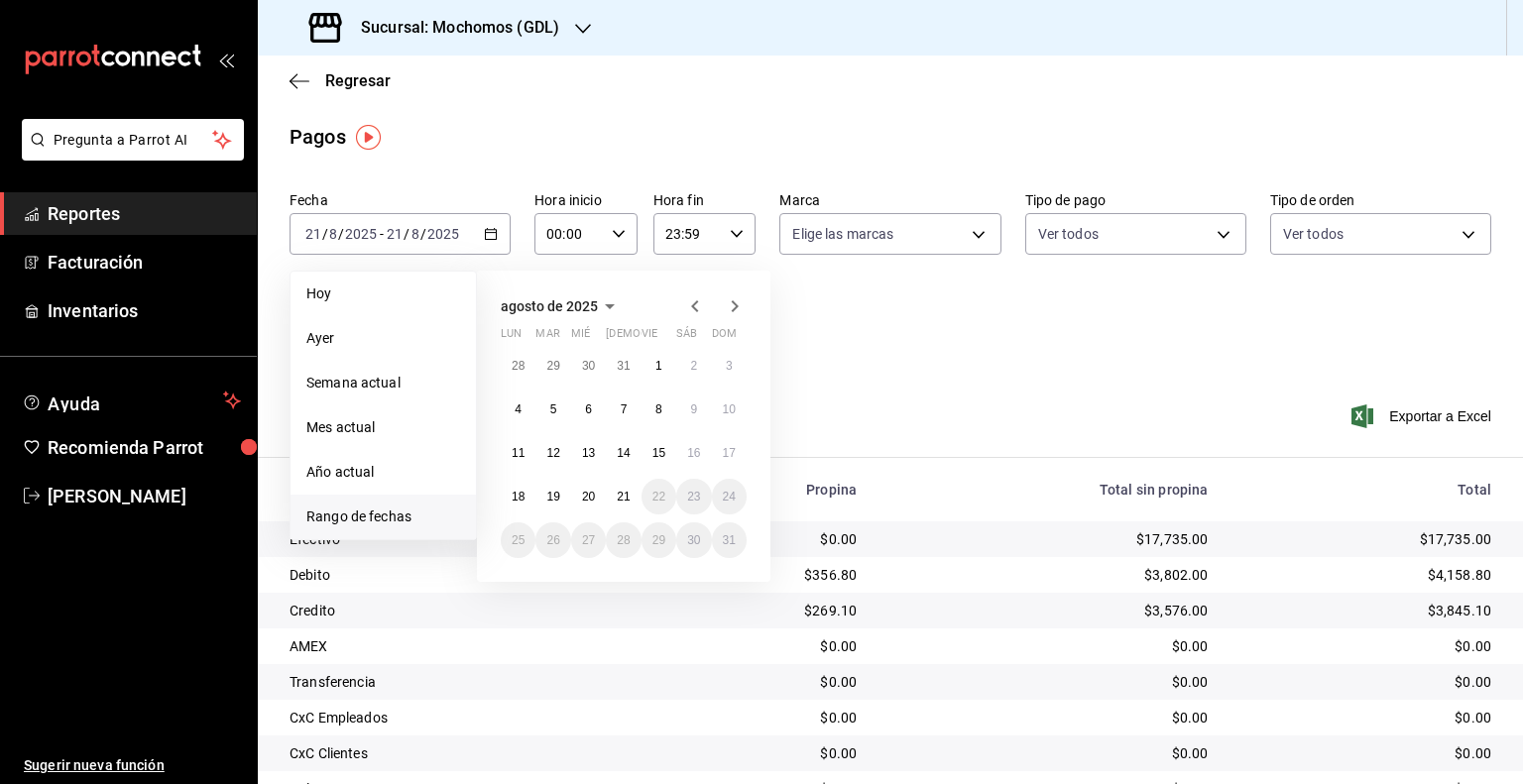
click at [588, 235] on input "00:00" at bounding box center [569, 234] width 70 height 40
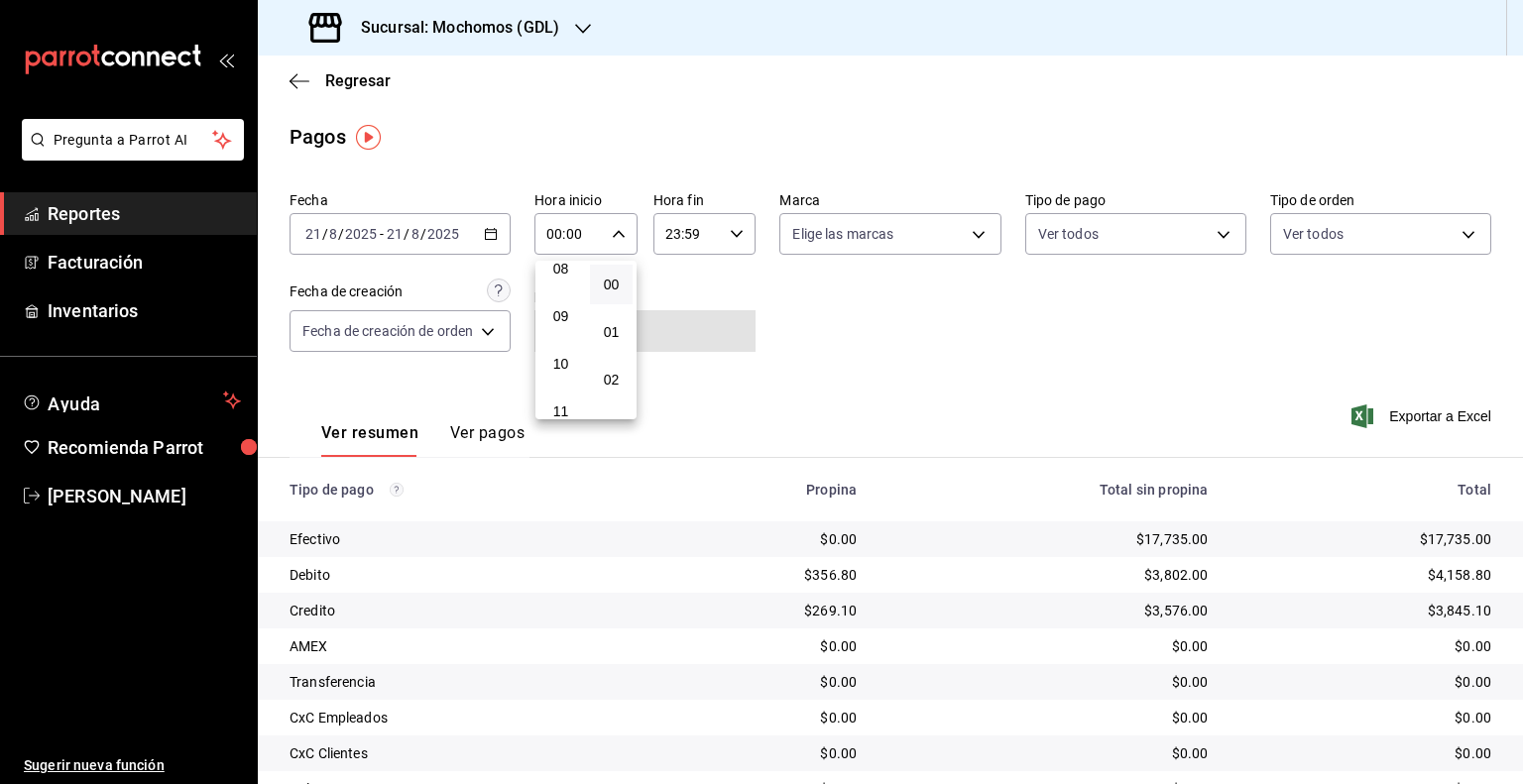
scroll to position [198, 0]
click at [572, 319] on button "05" at bounding box center [560, 324] width 43 height 40
type input "05:00"
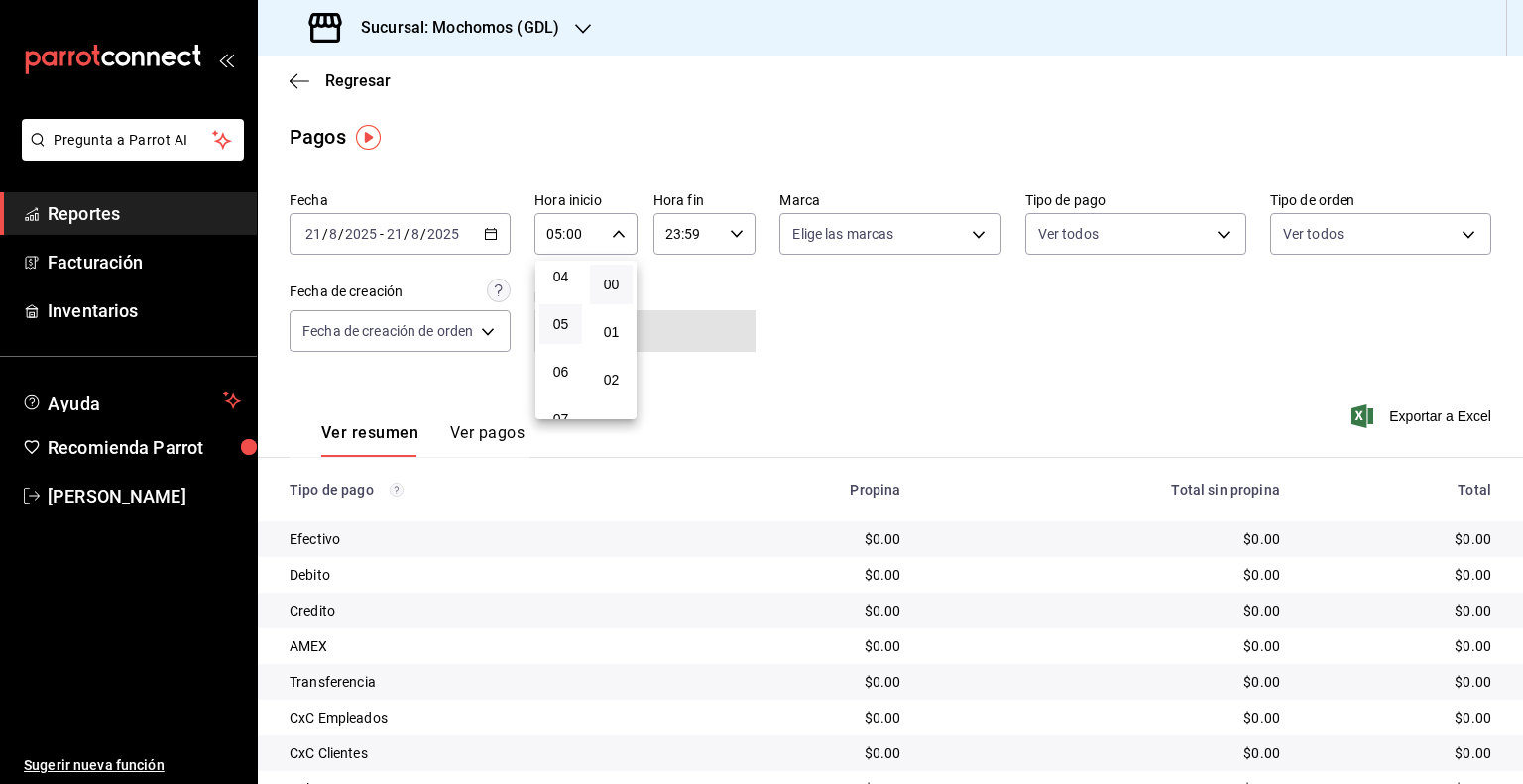
click at [707, 237] on div at bounding box center [762, 392] width 1523 height 784
click at [696, 229] on input "23:59" at bounding box center [689, 234] width 70 height 40
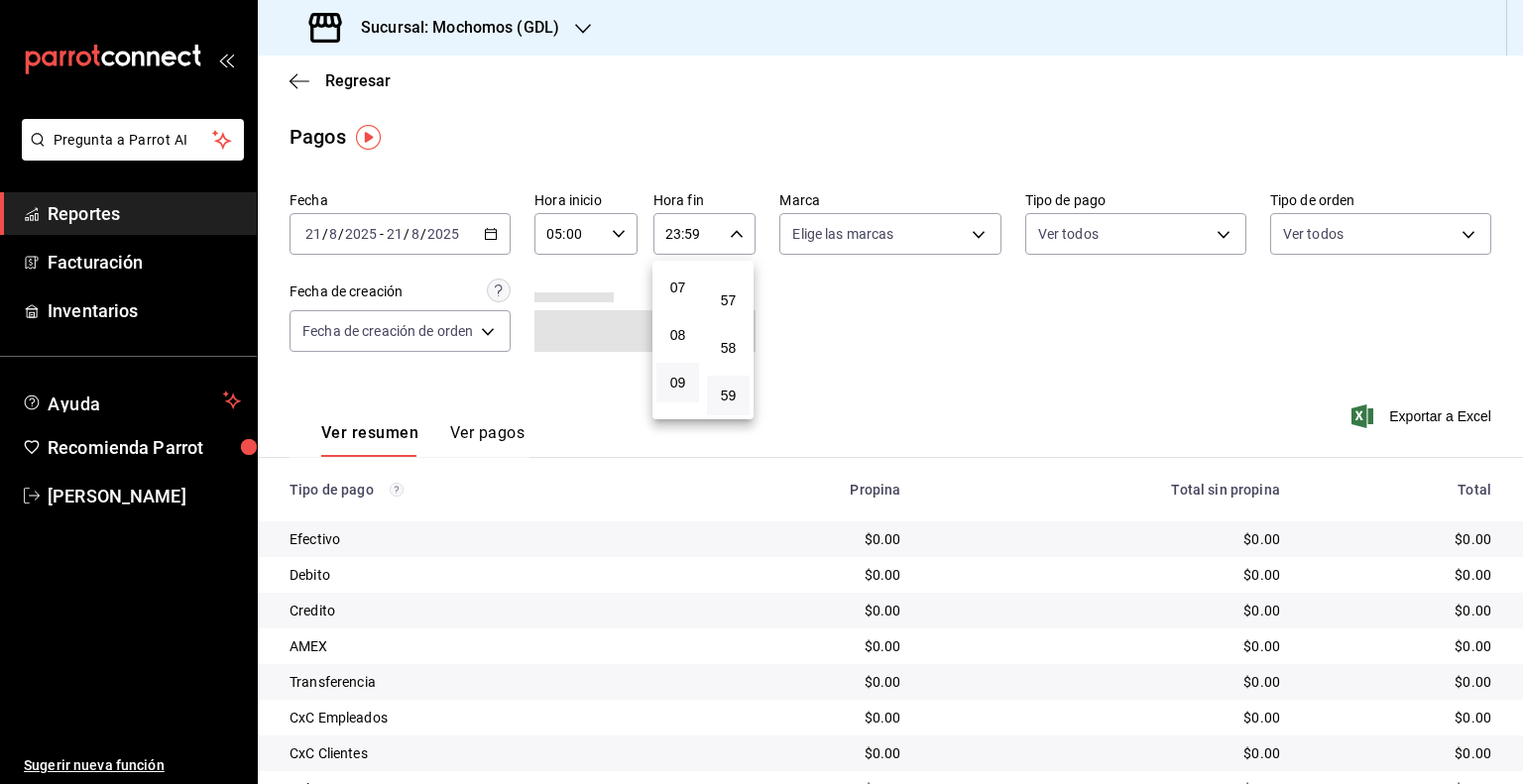
scroll to position [209, 0]
click at [685, 325] on button "05" at bounding box center [678, 314] width 43 height 40
type input "05:59"
click at [973, 236] on div at bounding box center [762, 392] width 1523 height 784
click at [973, 236] on body "Pregunta a Parrot AI Reportes Facturación Inventarios Ayuda Recomienda Parrot […" at bounding box center [762, 392] width 1523 height 784
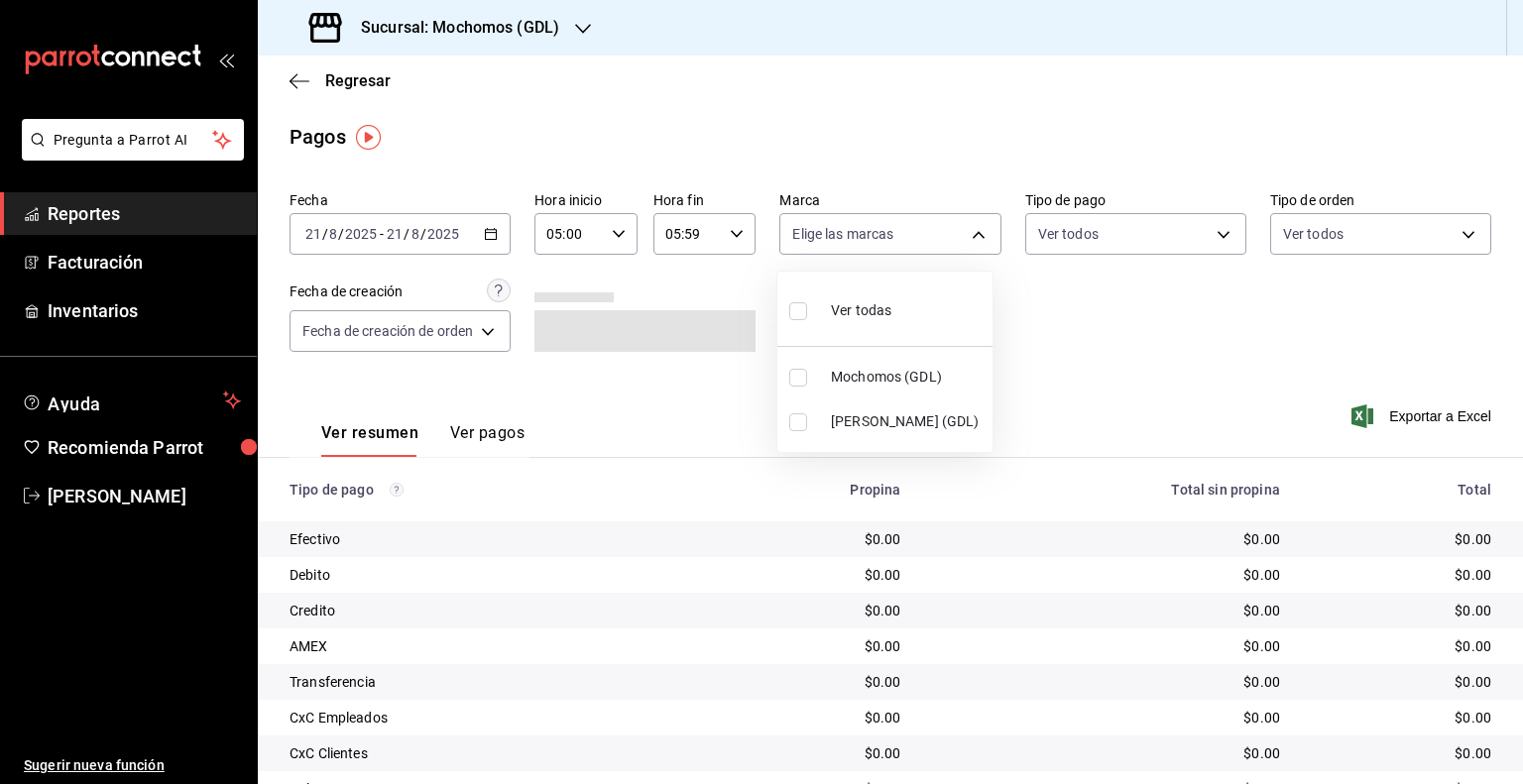
drag, startPoint x: 892, startPoint y: 415, endPoint x: 915, endPoint y: 410, distance: 23.5
click at [891, 415] on span "[PERSON_NAME] (GDL)" at bounding box center [908, 421] width 153 height 21
type input "9cac9703-0c5a-4d8b-addd-5b6b571d65b9"
checkbox input "true"
click at [1187, 384] on div at bounding box center [762, 392] width 1523 height 784
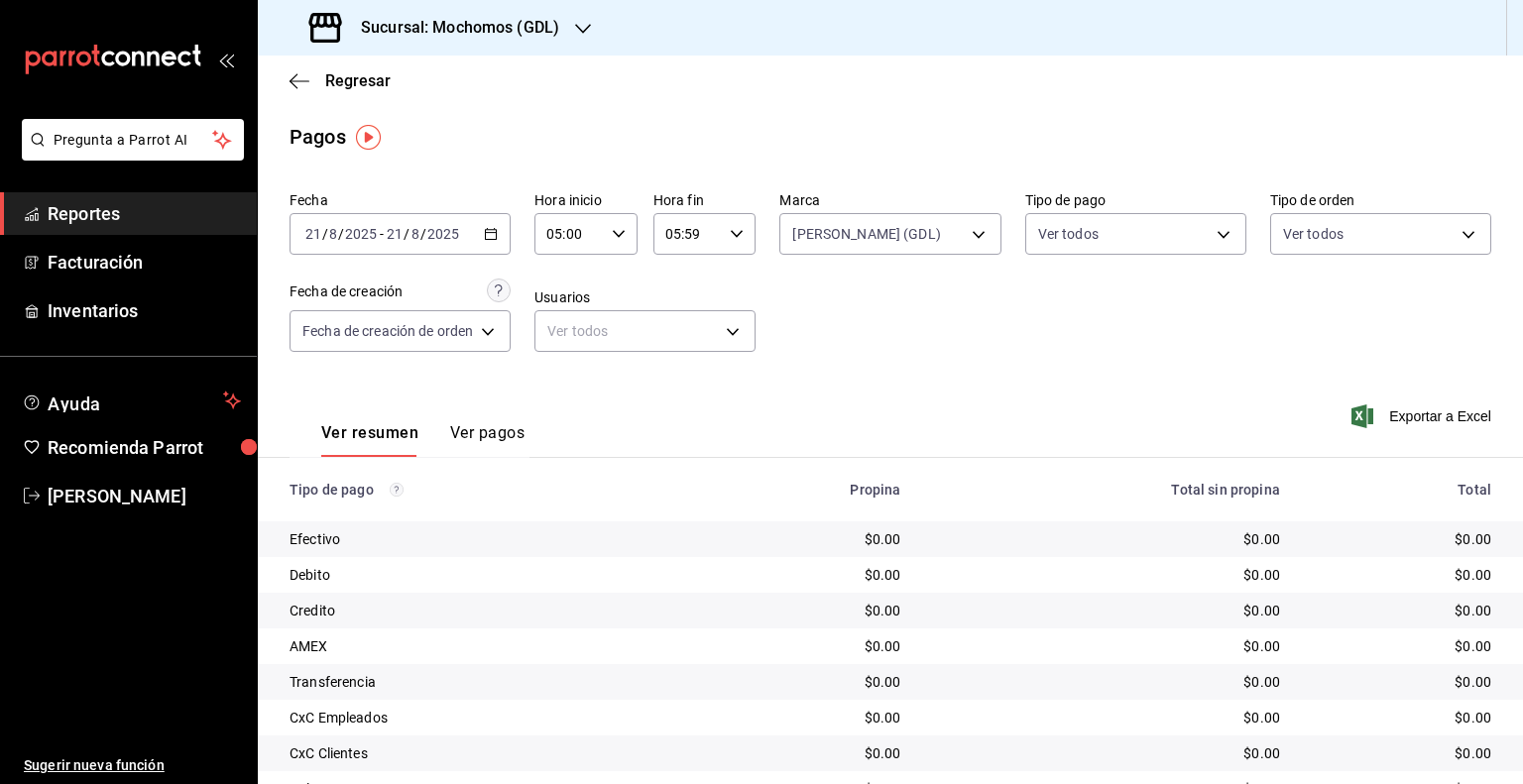
click at [968, 340] on div "Fecha [DATE] [DATE] - [DATE] [DATE] Hora inicio 05:00 Hora inicio Hora fin 05:5…" at bounding box center [891, 279] width 1202 height 192
click at [707, 240] on input "05:59" at bounding box center [689, 234] width 70 height 40
click at [675, 289] on span "05" at bounding box center [678, 281] width 19 height 16
click at [1066, 398] on div at bounding box center [762, 392] width 1523 height 784
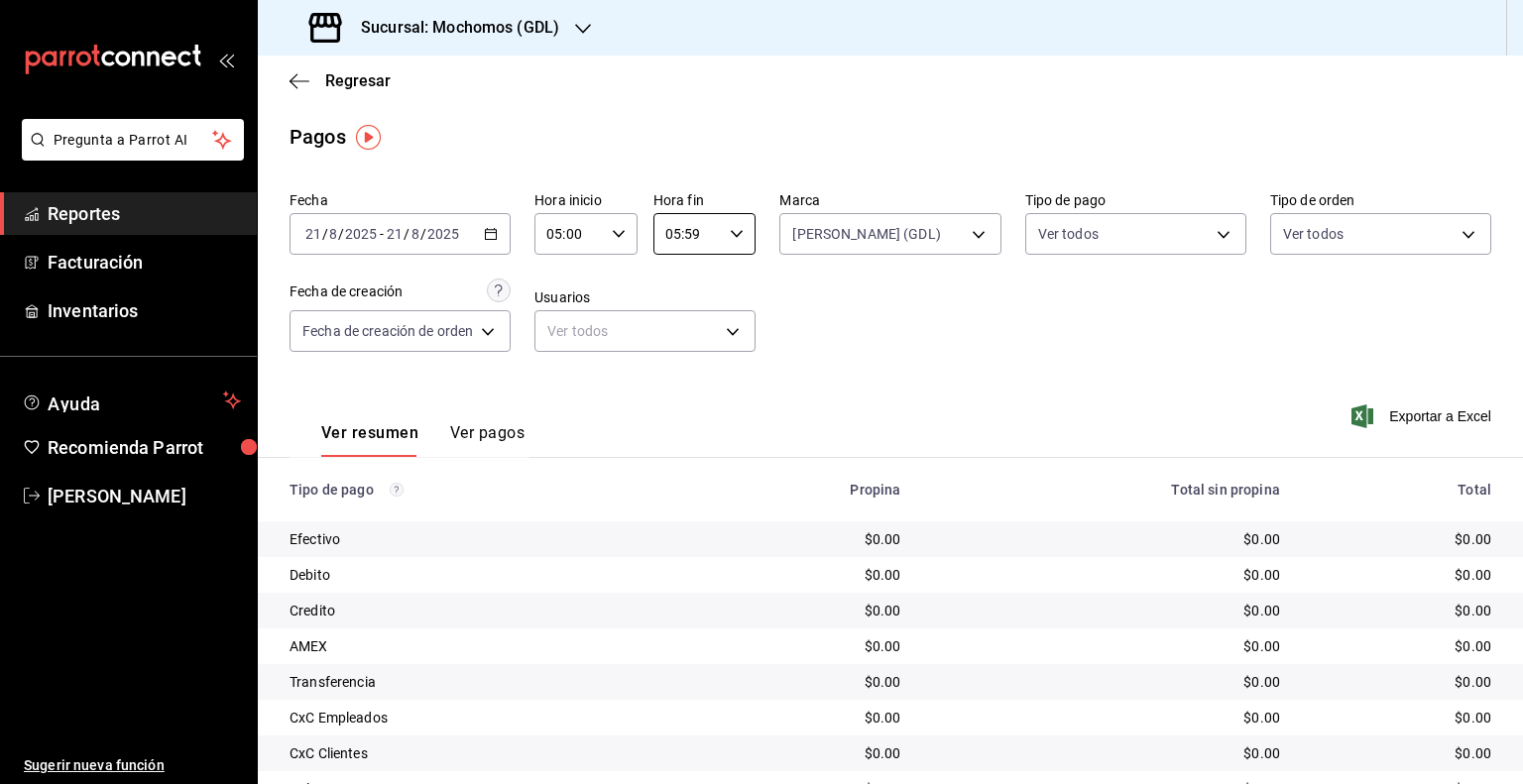
click at [401, 245] on div "[DATE] [DATE] - [DATE] [DATE]" at bounding box center [401, 234] width 221 height 42
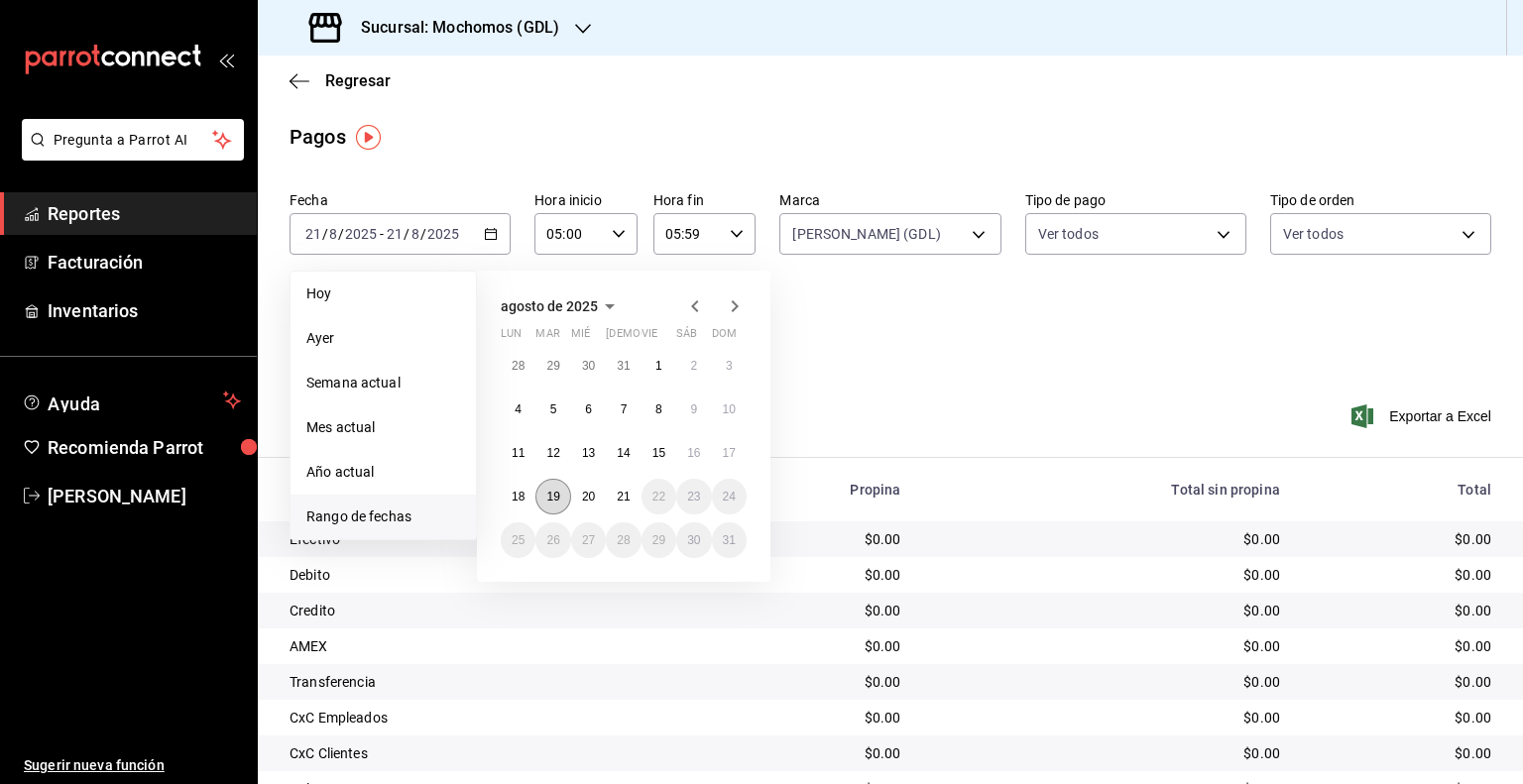
click at [560, 490] on button "19" at bounding box center [552, 497] width 35 height 36
click at [582, 492] on abbr "20" at bounding box center [588, 497] width 13 height 14
type input "00:00"
type input "23:59"
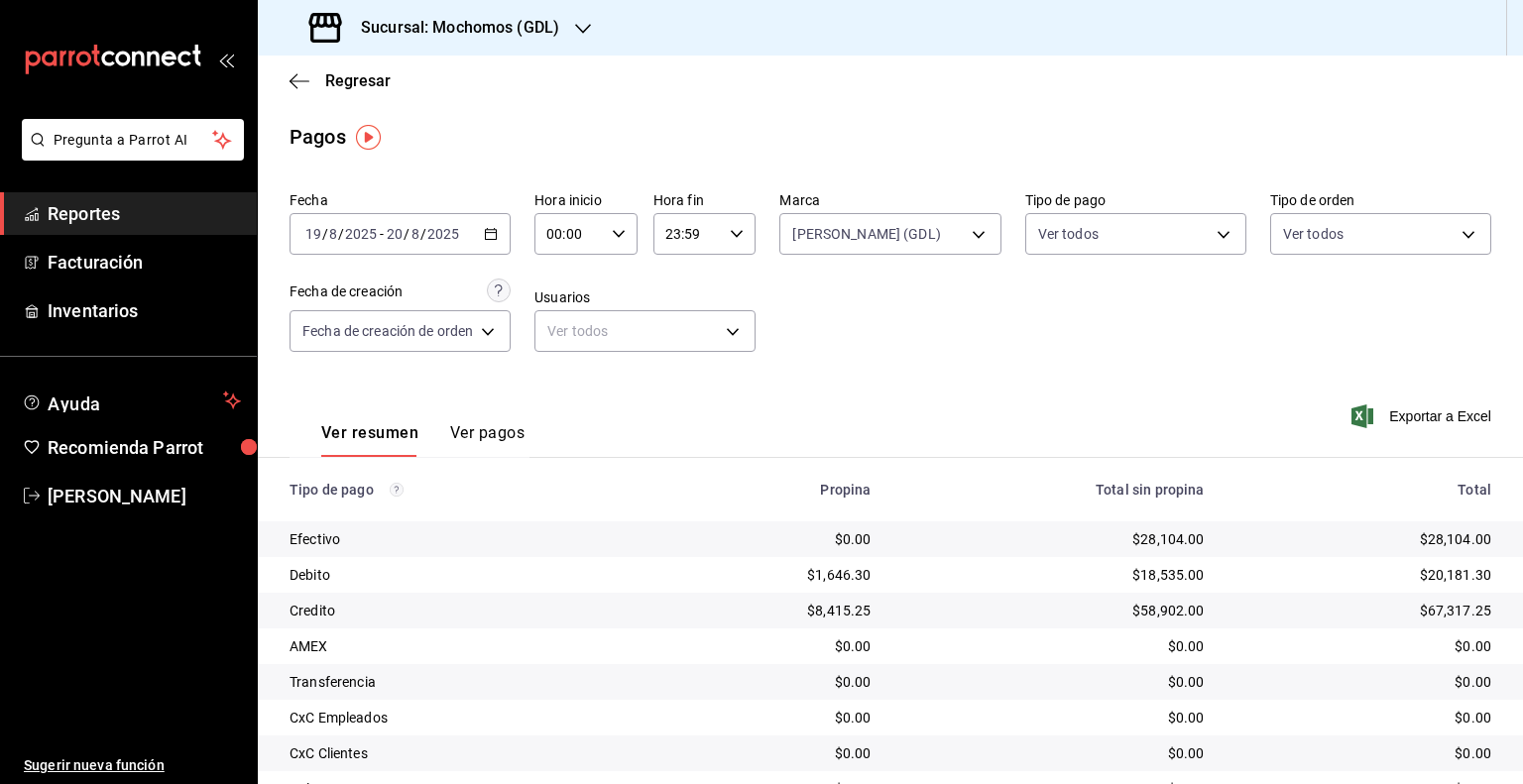
click at [605, 236] on div "00:00 Hora inicio" at bounding box center [585, 234] width 103 height 42
click at [555, 326] on span "05" at bounding box center [560, 324] width 19 height 16
type input "05:00"
click at [690, 235] on div at bounding box center [762, 392] width 1523 height 784
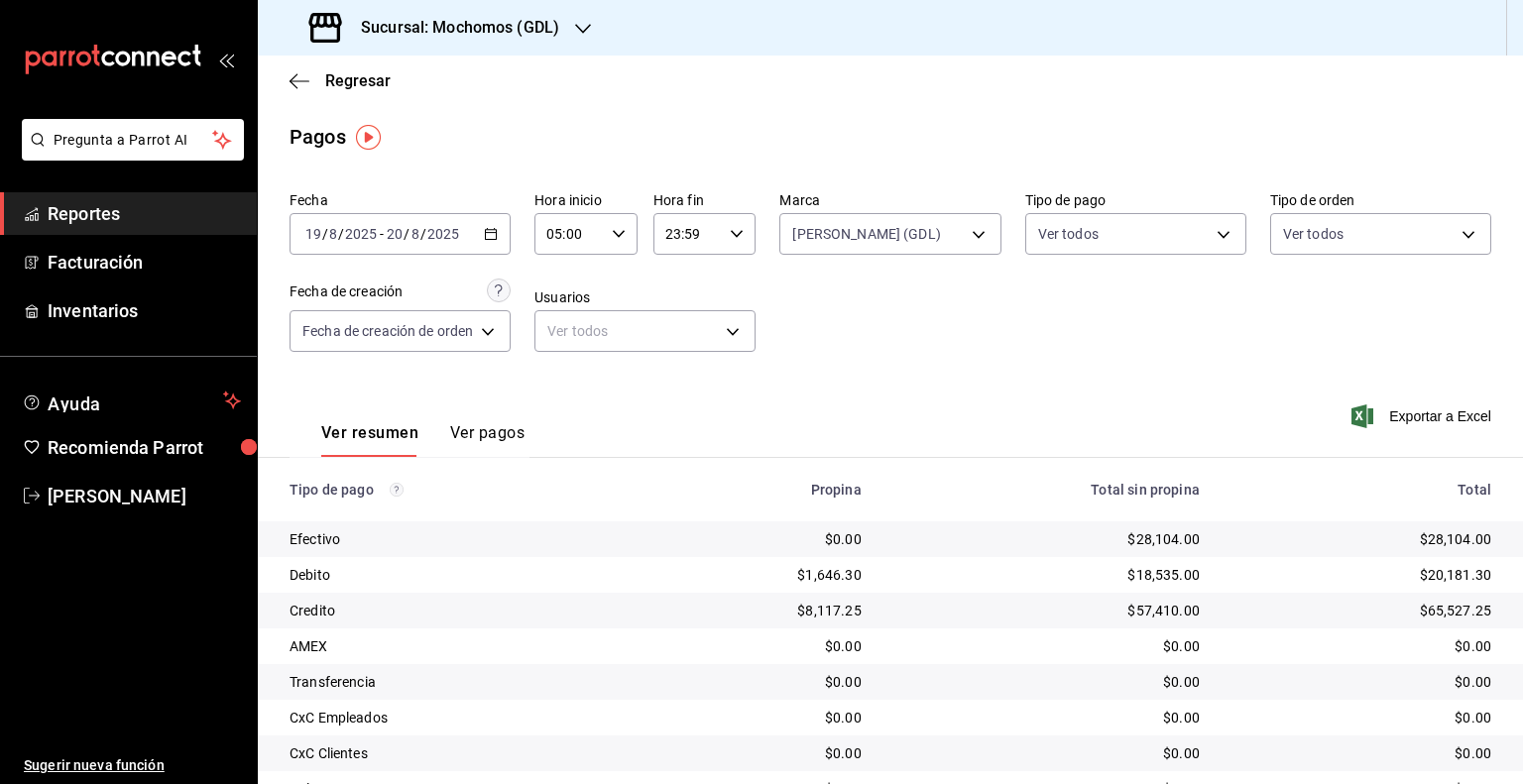
click at [690, 235] on input "23:59" at bounding box center [689, 234] width 70 height 40
click at [683, 318] on span "05" at bounding box center [678, 313] width 19 height 16
type input "05:59"
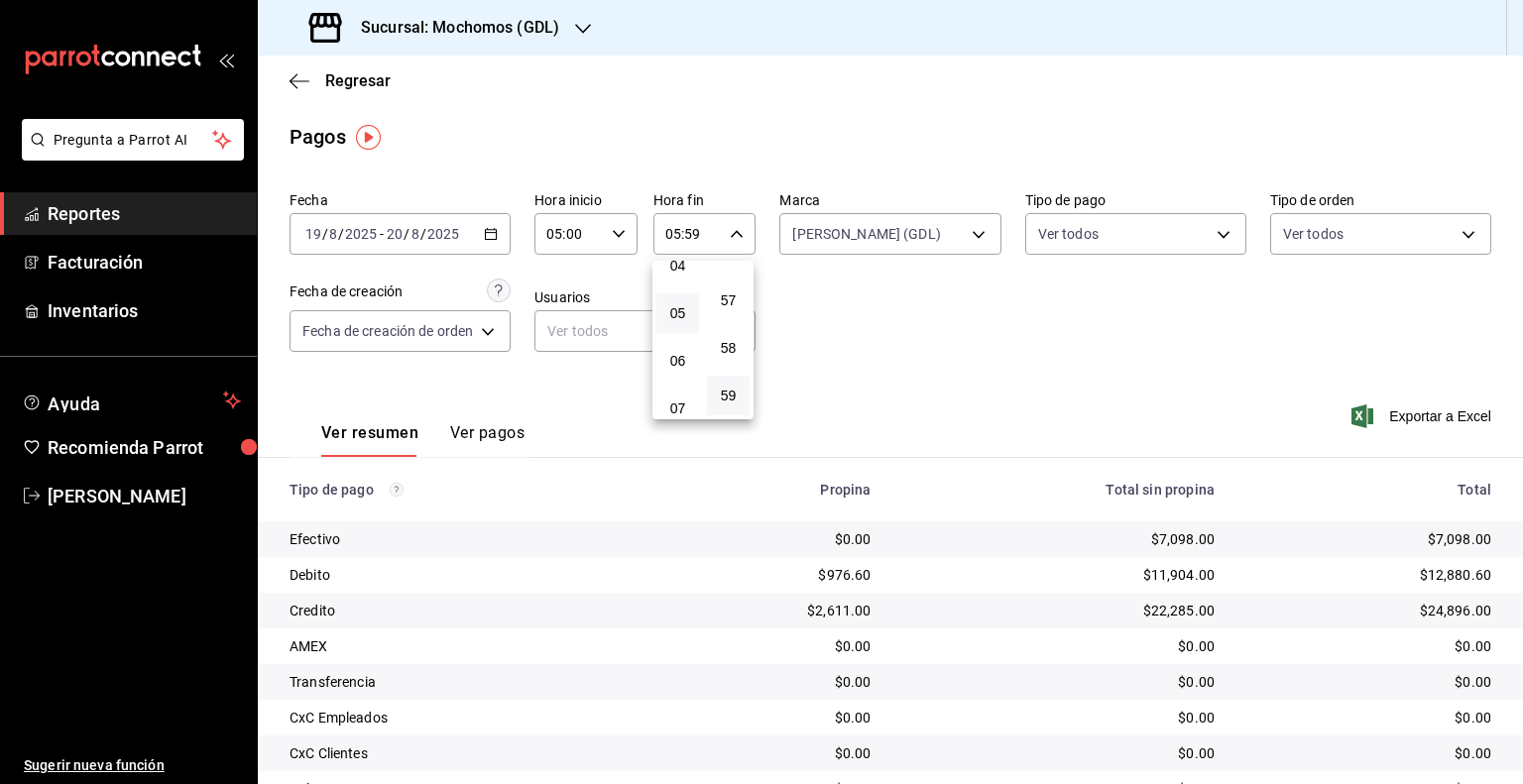
click at [1179, 413] on div at bounding box center [762, 392] width 1523 height 784
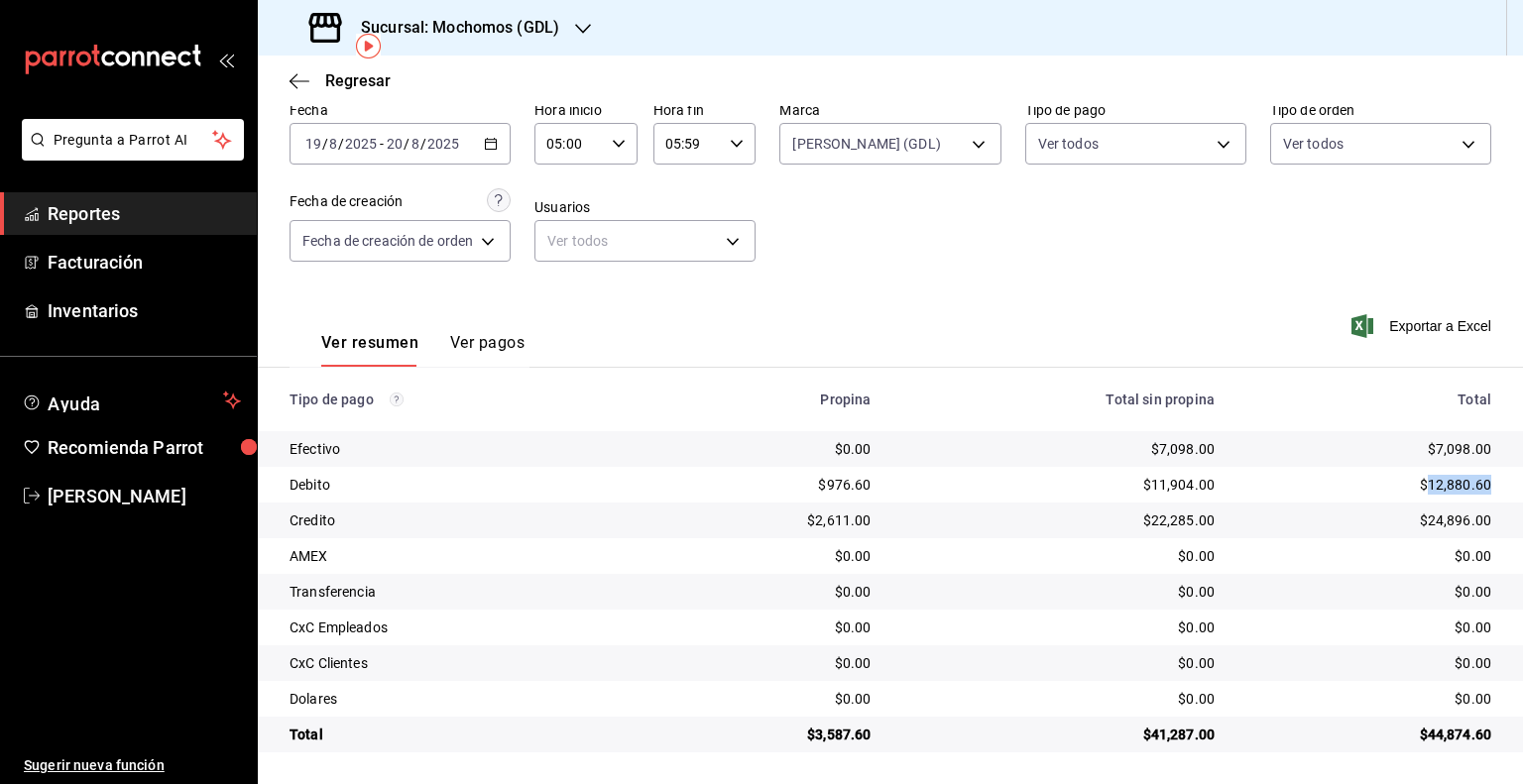
drag, startPoint x: 1488, startPoint y: 481, endPoint x: 1409, endPoint y: 486, distance: 79.2
click at [1413, 486] on td "$12,880.60" at bounding box center [1377, 485] width 293 height 36
copy div "12,880.60"
click at [452, 130] on div "[DATE] [DATE] - [DATE] [DATE]" at bounding box center [401, 143] width 221 height 42
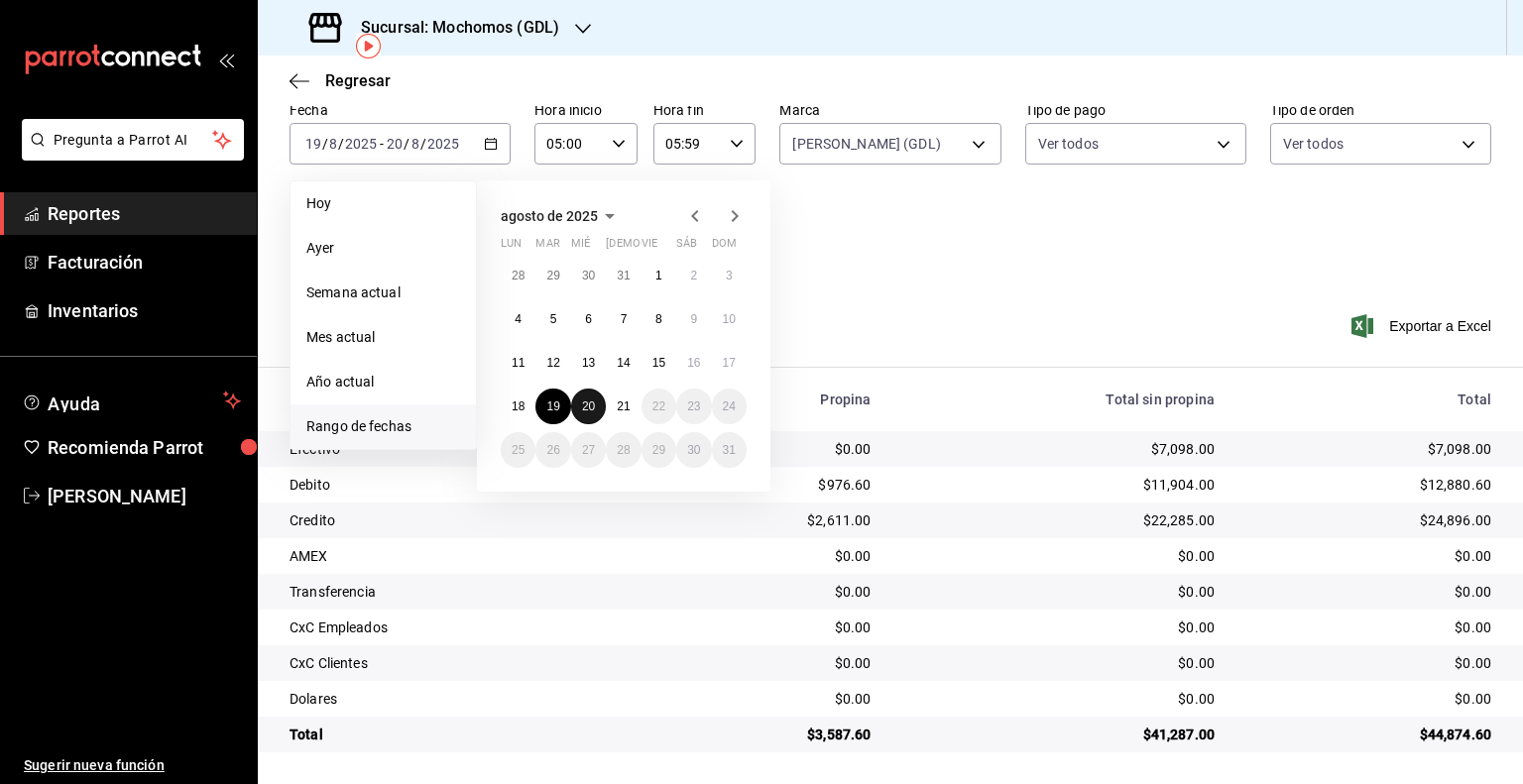
click at [591, 393] on button "20" at bounding box center [588, 406] width 35 height 36
click at [619, 407] on abbr "21" at bounding box center [623, 406] width 13 height 14
type input "00:00"
type input "23:59"
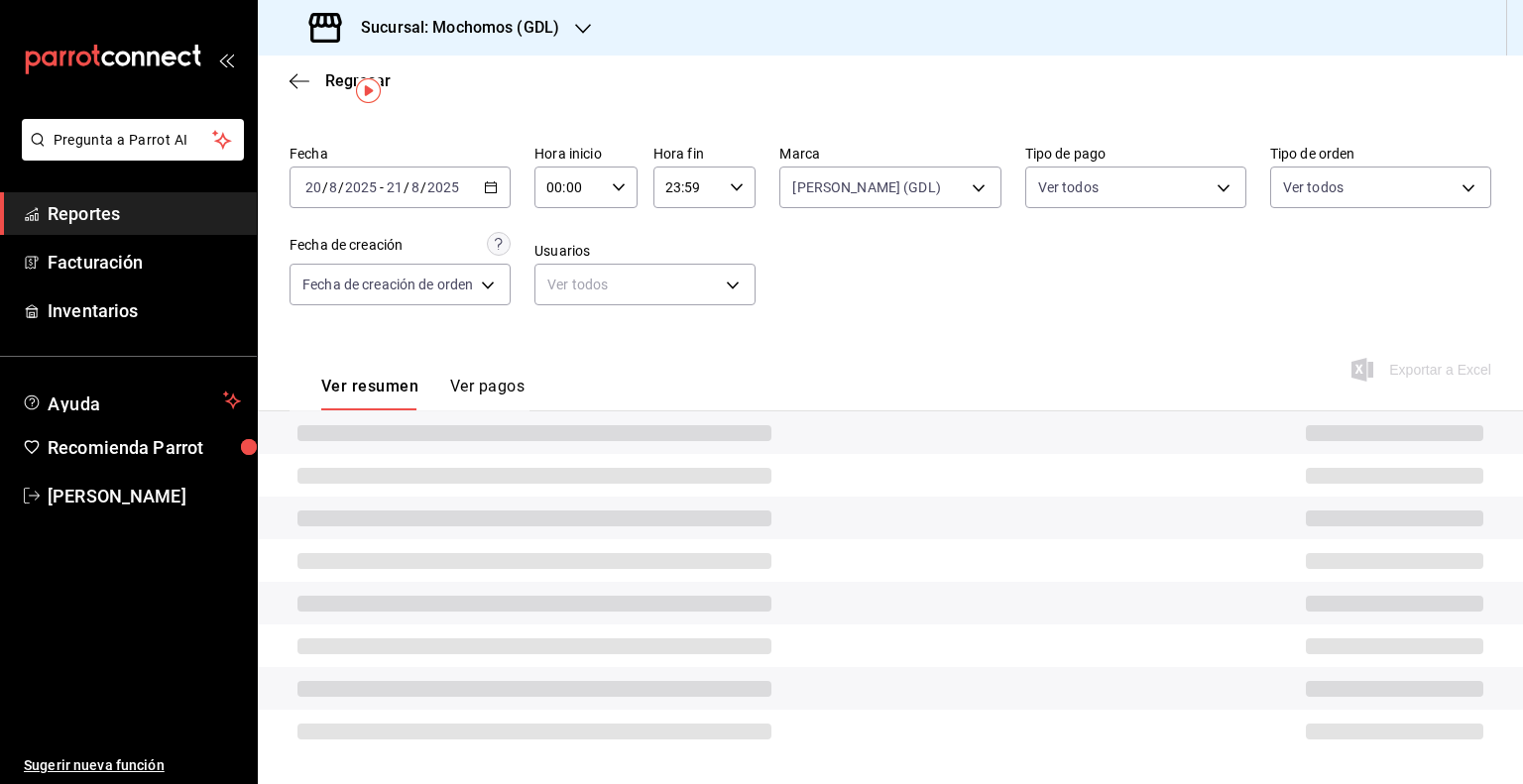
scroll to position [92, 0]
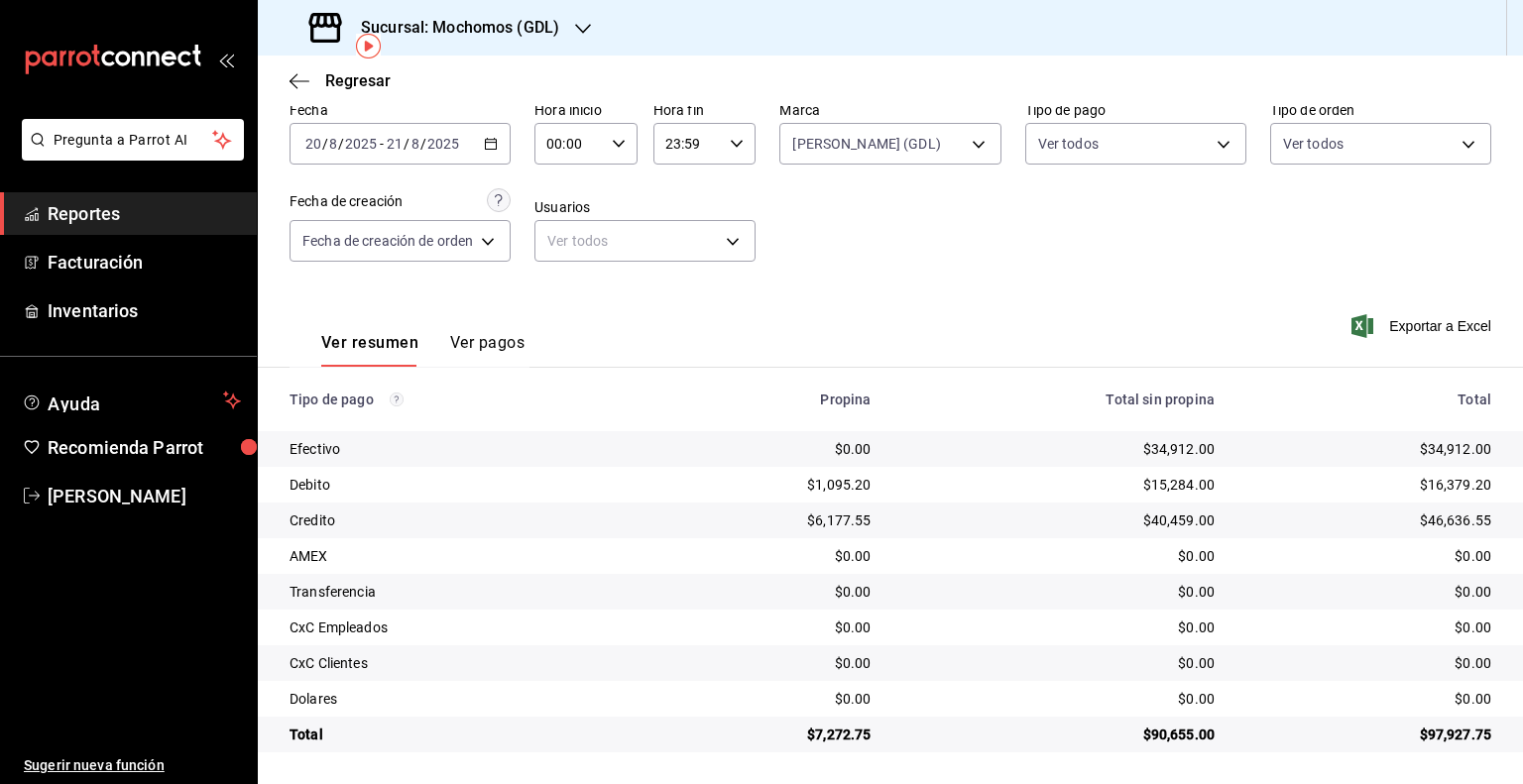
click at [607, 152] on div "00:00 Hora inicio" at bounding box center [585, 143] width 103 height 42
click at [559, 241] on span "05" at bounding box center [560, 233] width 19 height 16
type input "05:00"
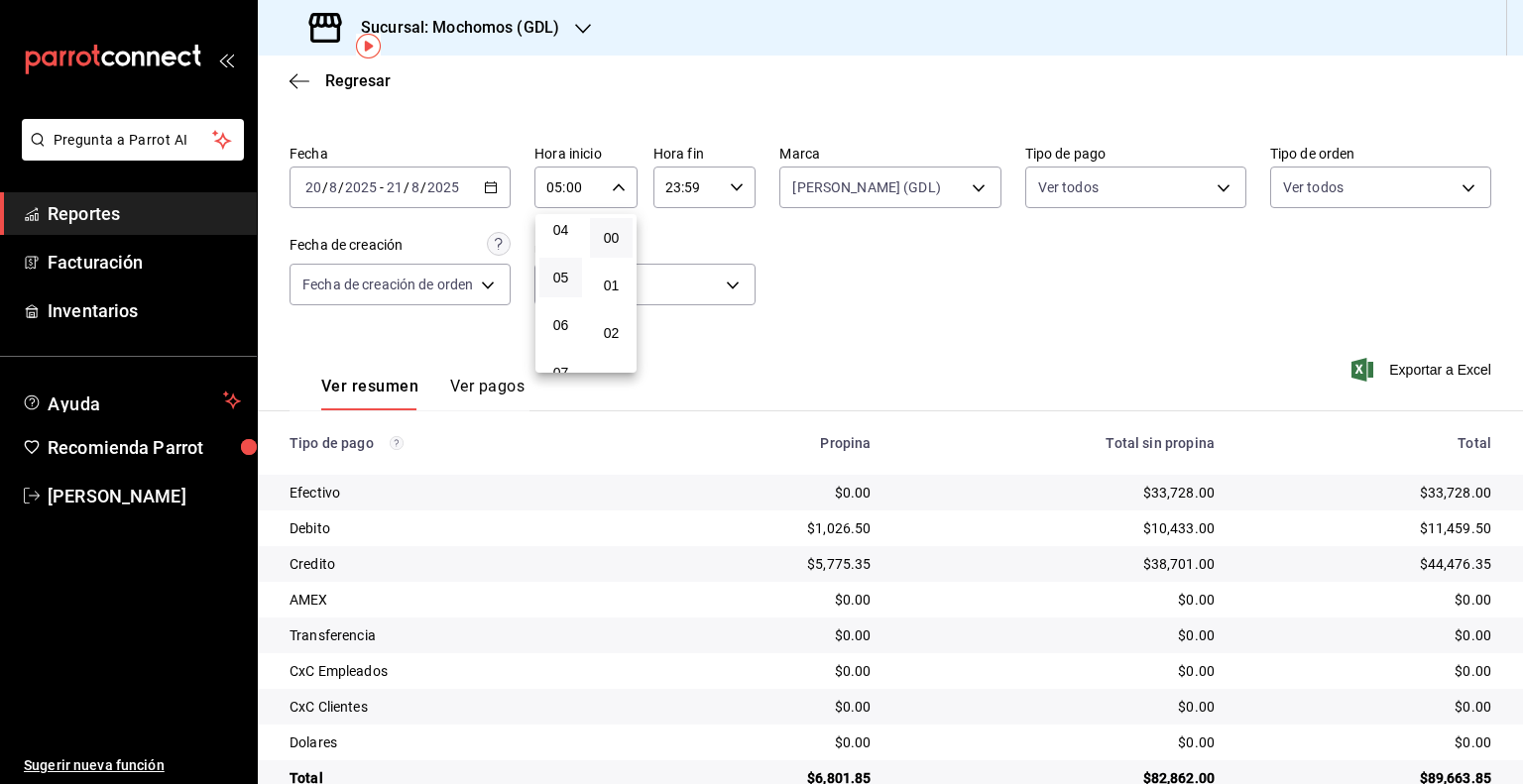
scroll to position [92, 0]
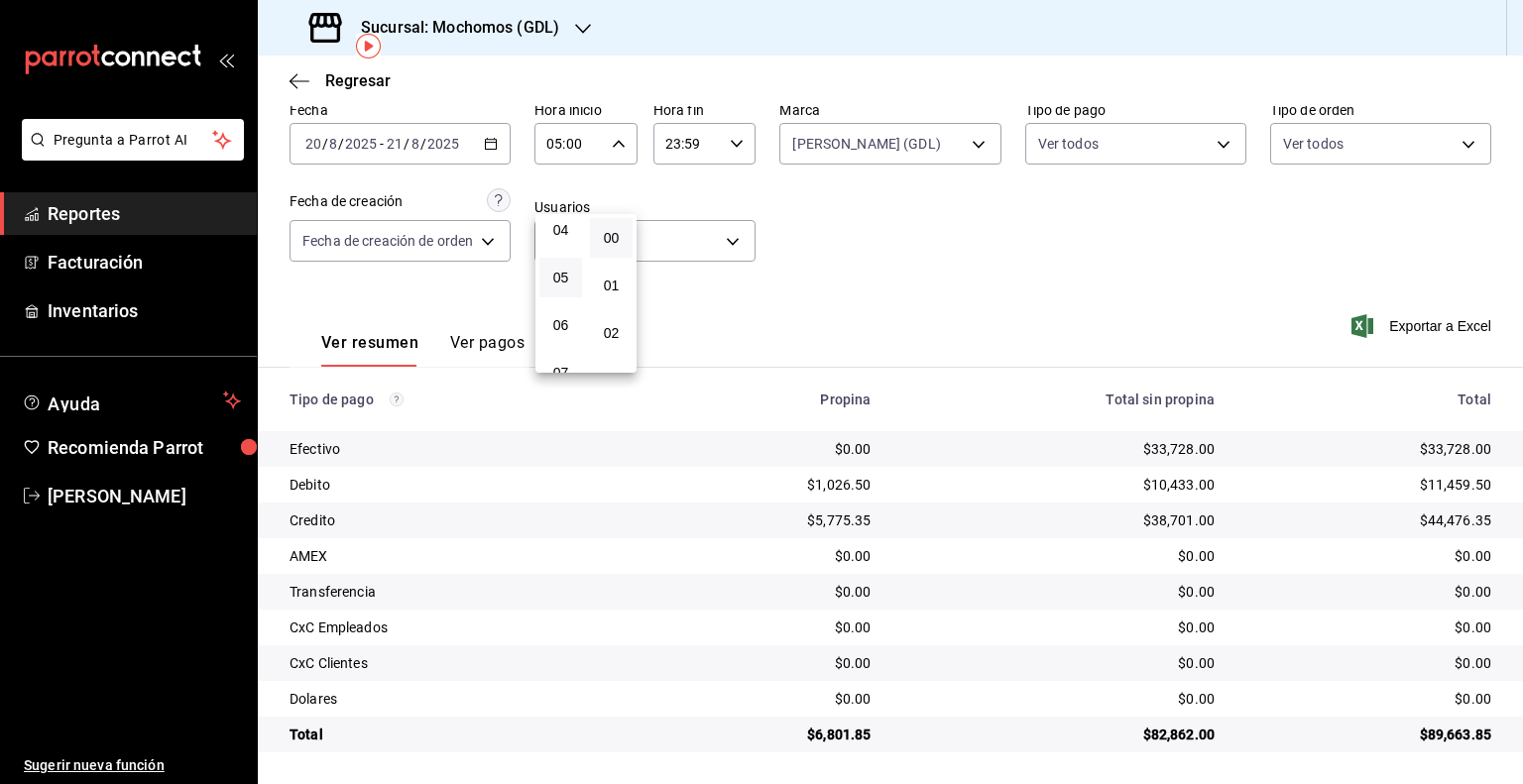
click at [694, 144] on div at bounding box center [762, 392] width 1523 height 784
click at [694, 143] on input "23:59" at bounding box center [689, 143] width 70 height 40
click at [675, 229] on span "05" at bounding box center [678, 222] width 19 height 16
type input "05:59"
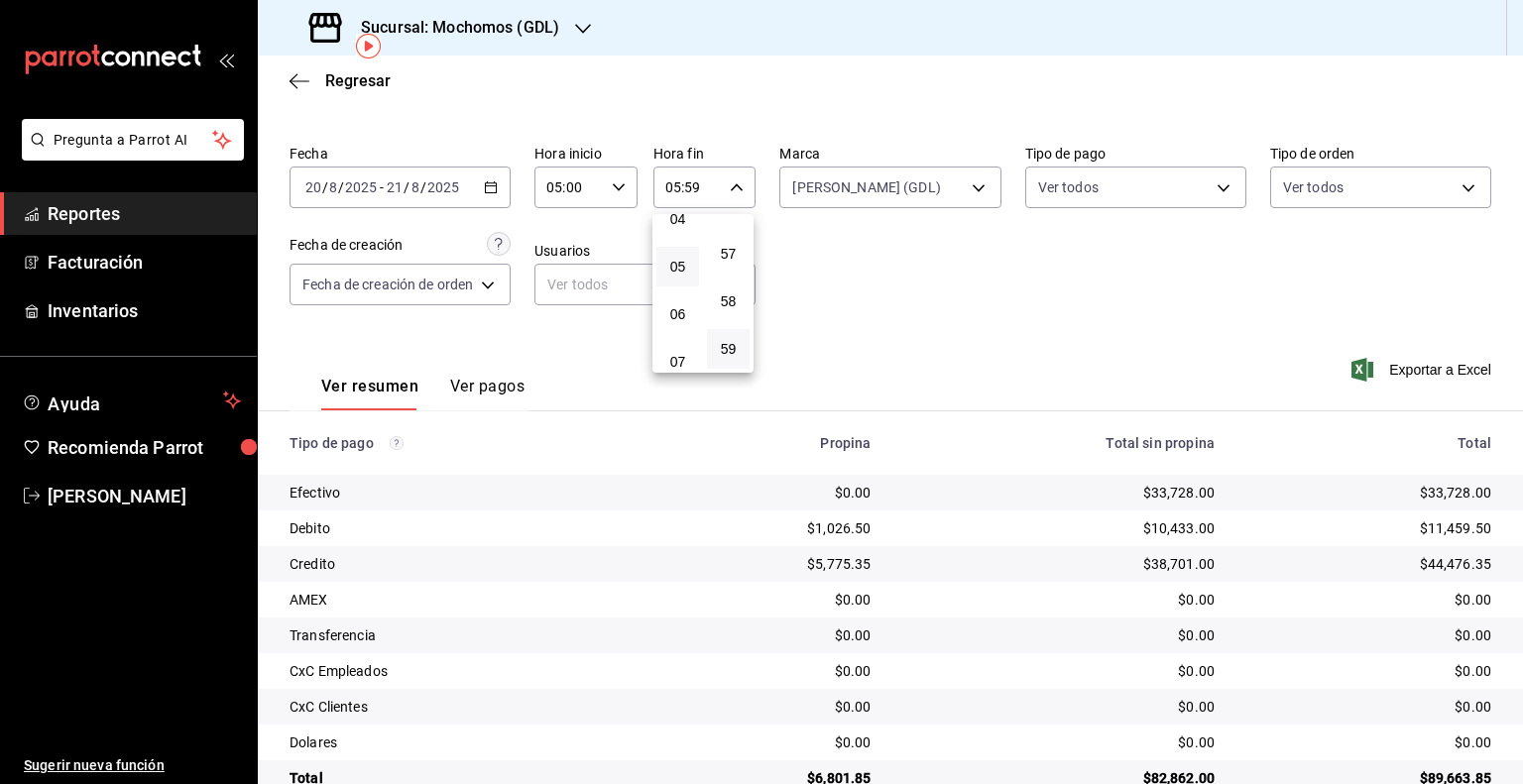
scroll to position [92, 0]
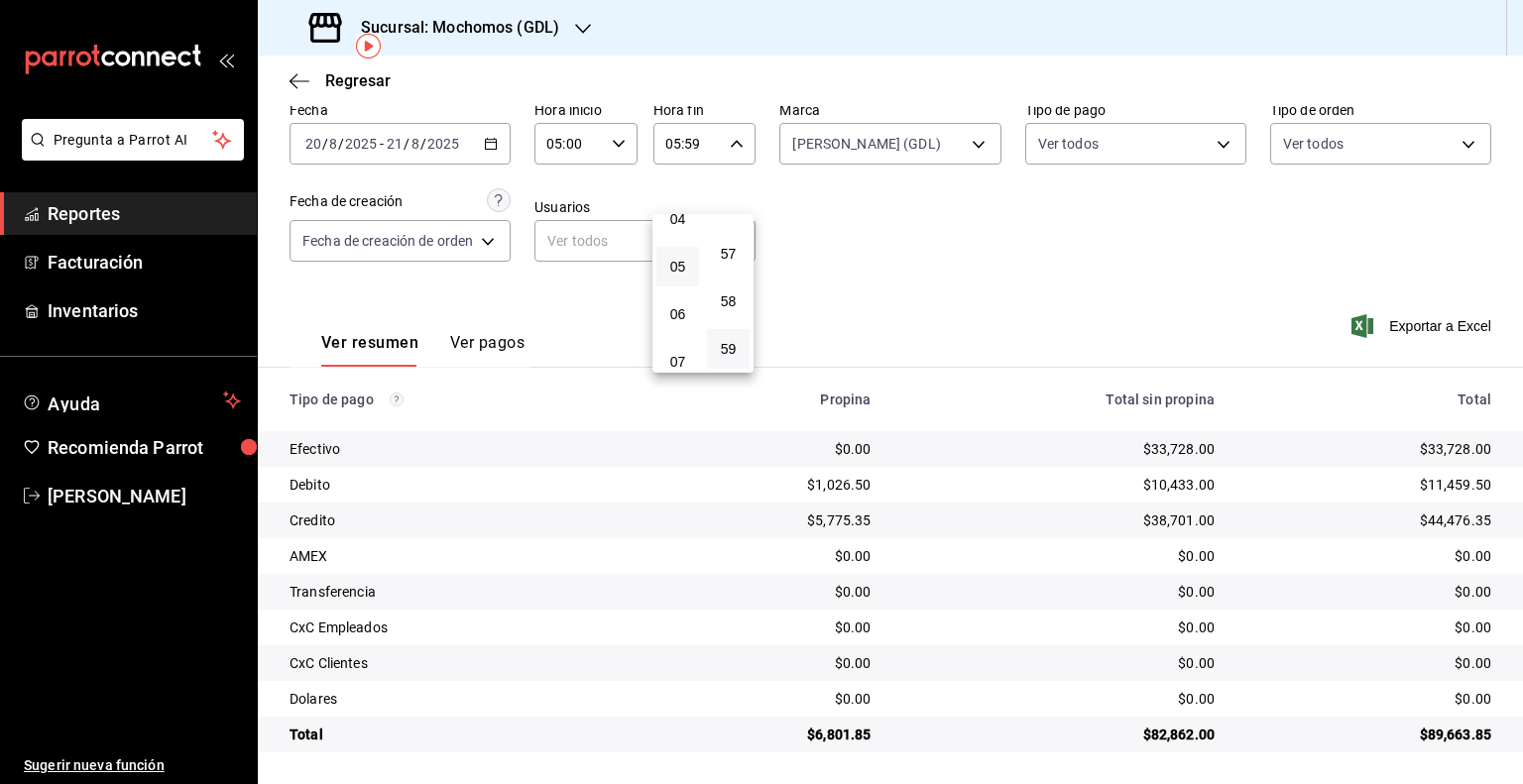
click at [1082, 277] on div at bounding box center [762, 392] width 1523 height 784
drag, startPoint x: 1488, startPoint y: 480, endPoint x: 1416, endPoint y: 487, distance: 72.3
click at [1416, 487] on td "$11,459.50" at bounding box center [1377, 485] width 293 height 36
copy div "11,459.50"
drag, startPoint x: 1481, startPoint y: 519, endPoint x: 1414, endPoint y: 524, distance: 67.2
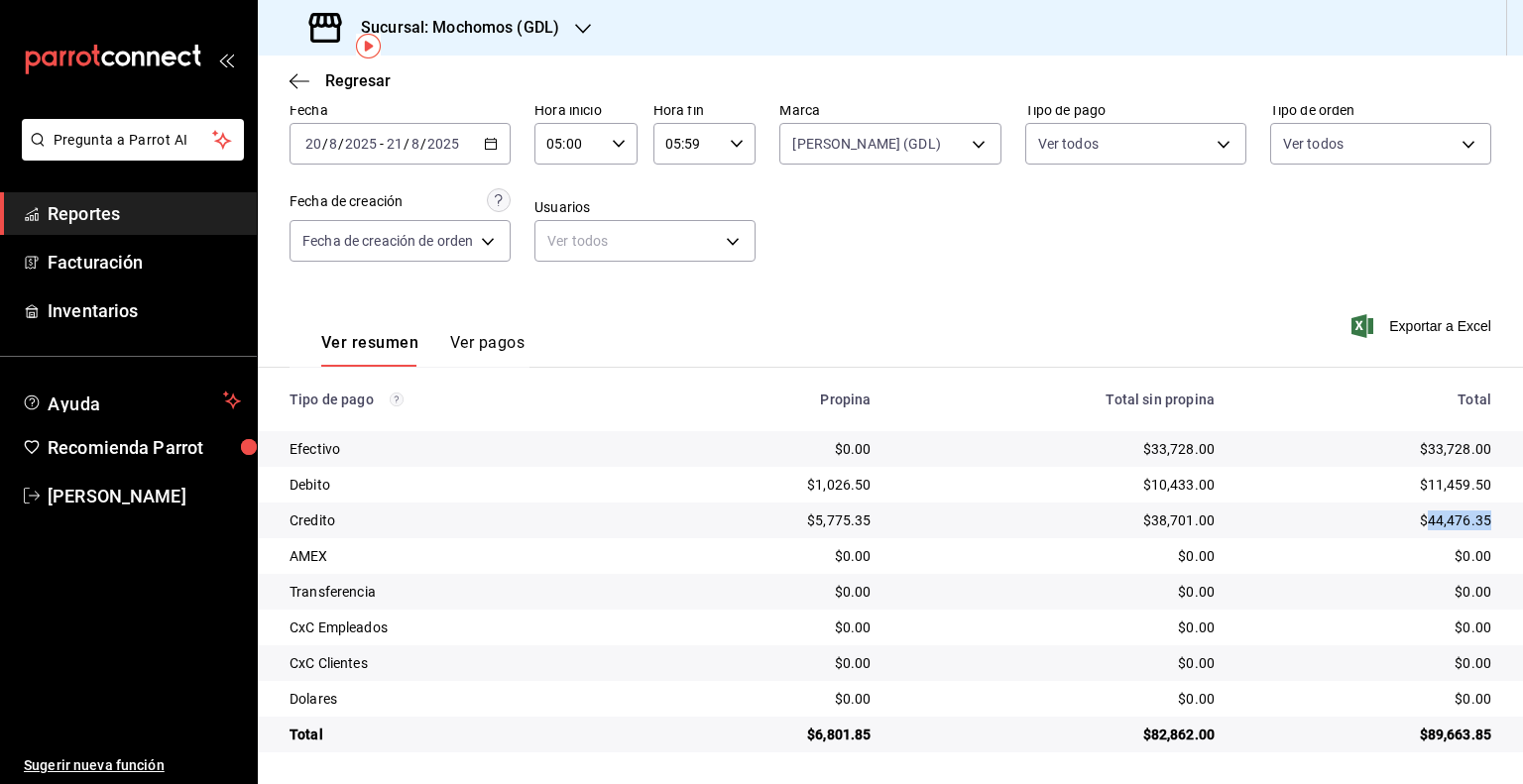
click at [1414, 524] on td "$44,476.35" at bounding box center [1377, 521] width 293 height 36
copy div "44,476.35"
drag, startPoint x: 869, startPoint y: 736, endPoint x: 810, endPoint y: 729, distance: 59.4
click at [810, 729] on td "$6,801.85" at bounding box center [770, 734] width 234 height 36
copy div "6,801.85"
